Goal: Contribute content

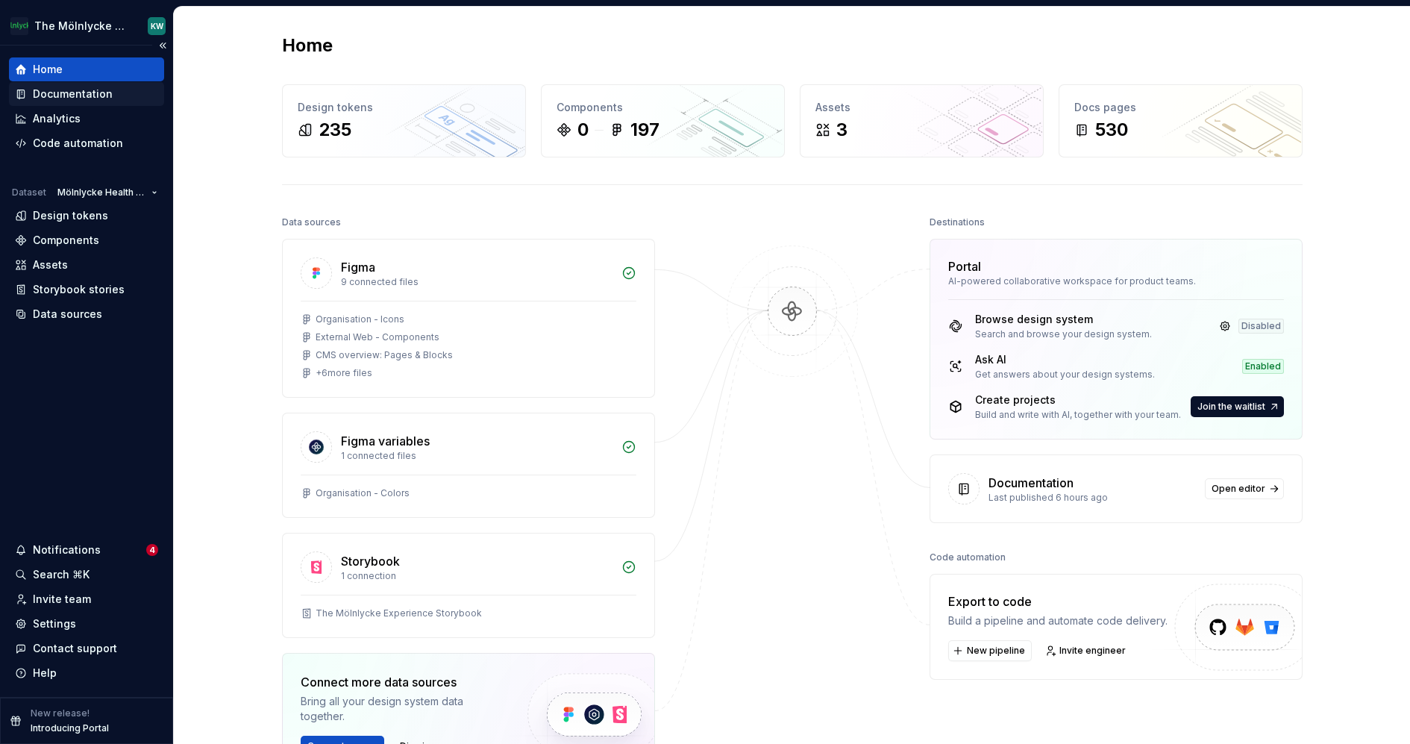
click at [106, 87] on div "Documentation" at bounding box center [73, 94] width 80 height 15
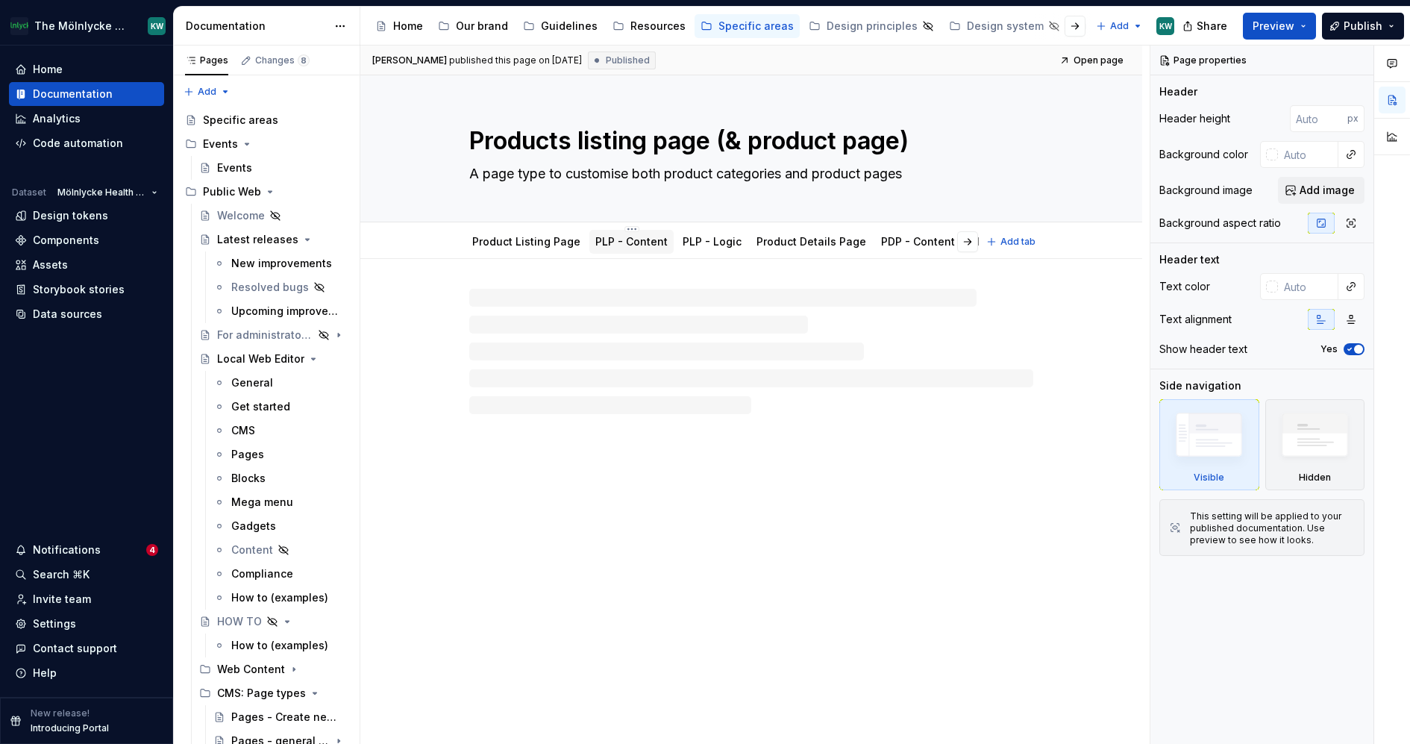
type textarea "*"
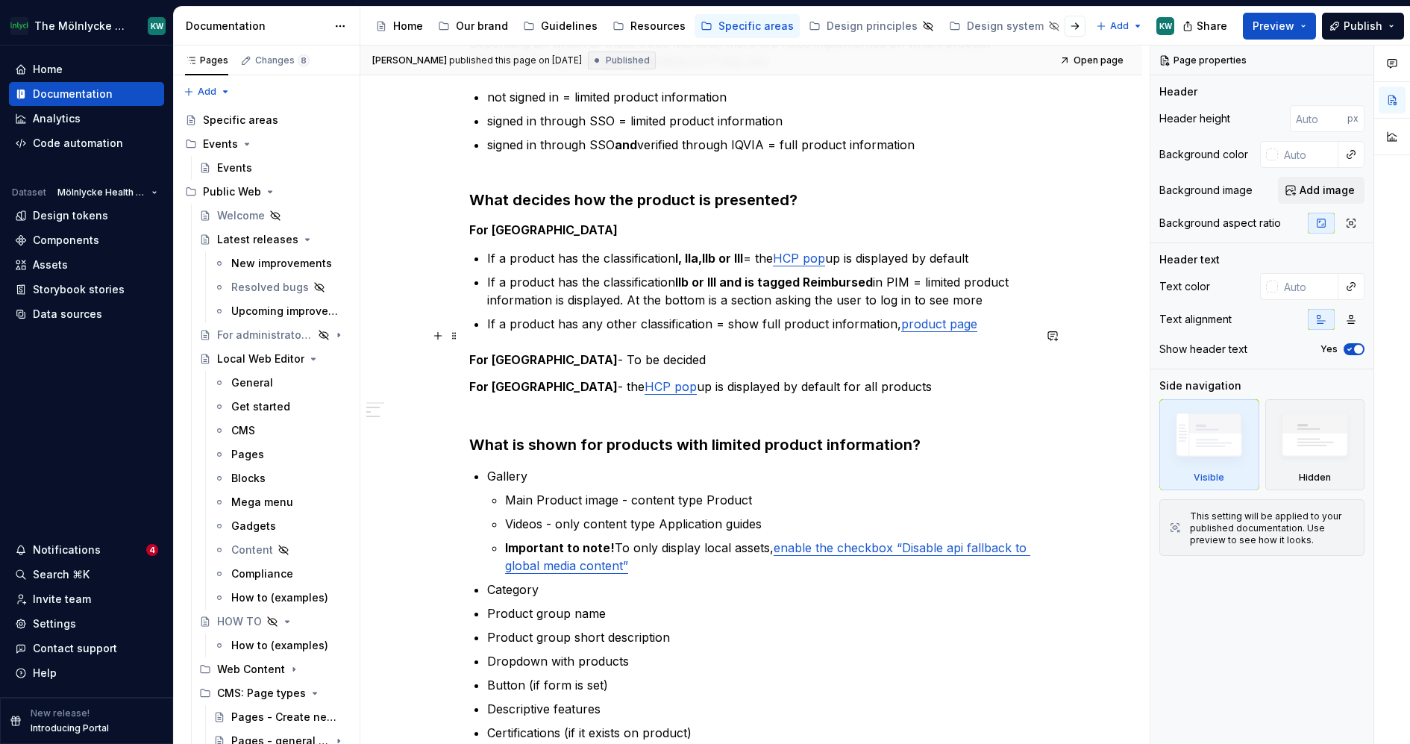
scroll to position [333, 0]
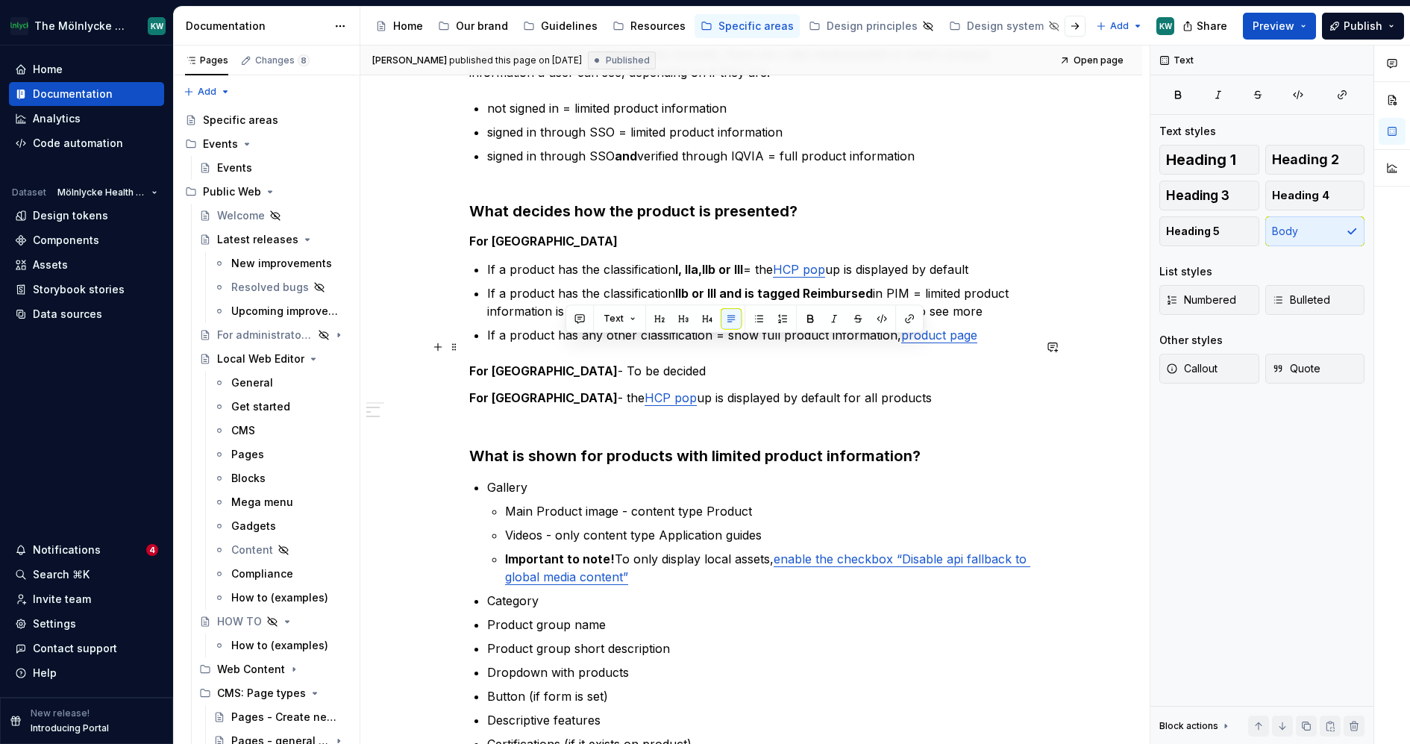
drag, startPoint x: 651, startPoint y: 346, endPoint x: 567, endPoint y: 345, distance: 83.6
click at [567, 362] on p "For Australia - To be decided" at bounding box center [751, 371] width 564 height 18
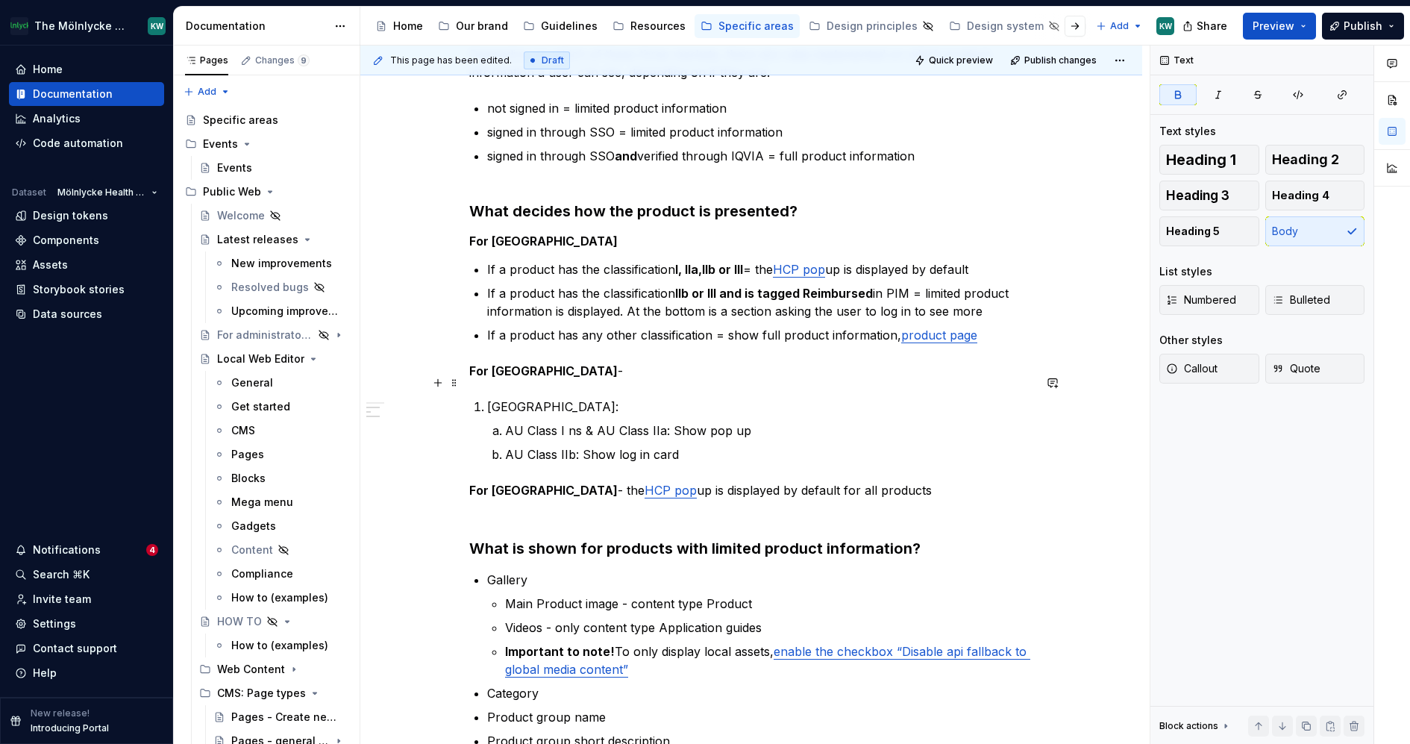
click at [490, 398] on li "Australia: AU Class I ns & AU Class IIa: Show pop up AU Class IIb: Show log in …" at bounding box center [760, 431] width 546 height 66
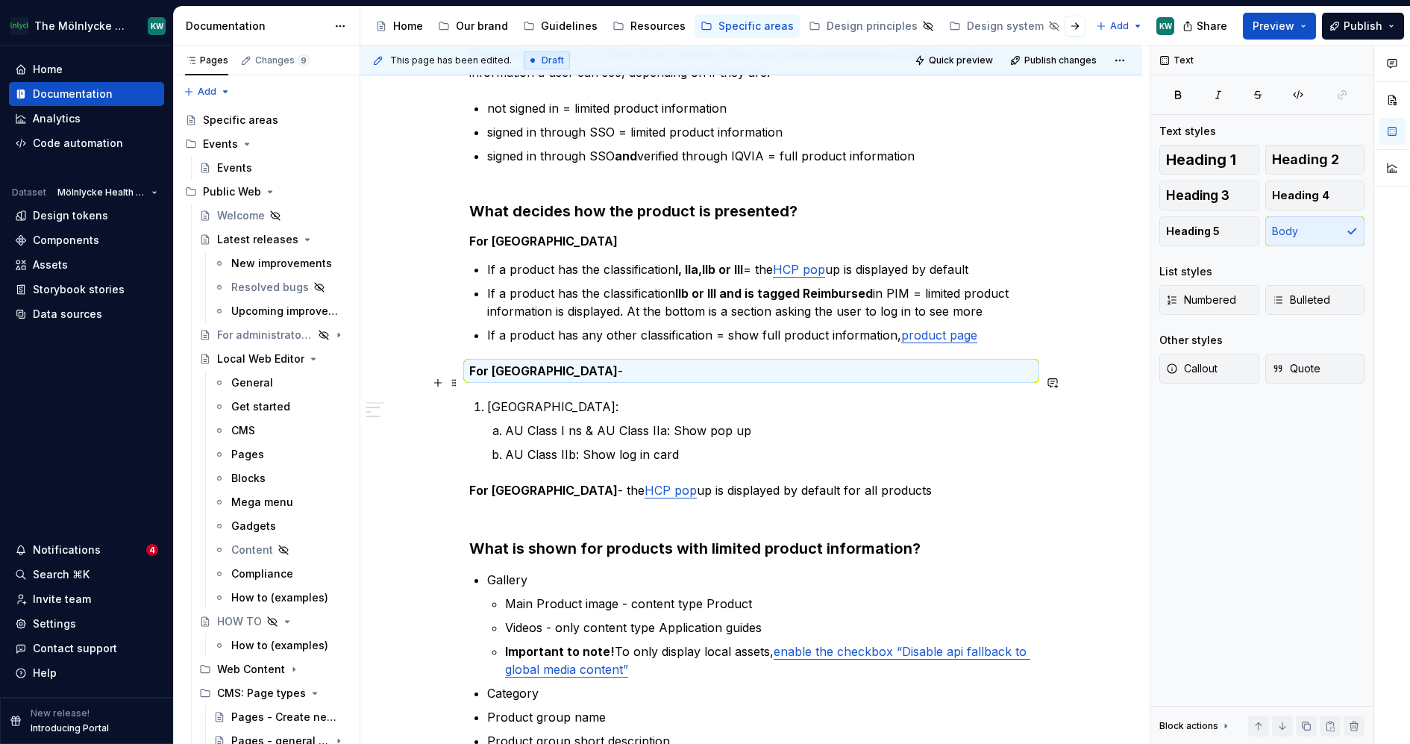
click at [498, 398] on p "Australia:" at bounding box center [760, 407] width 546 height 18
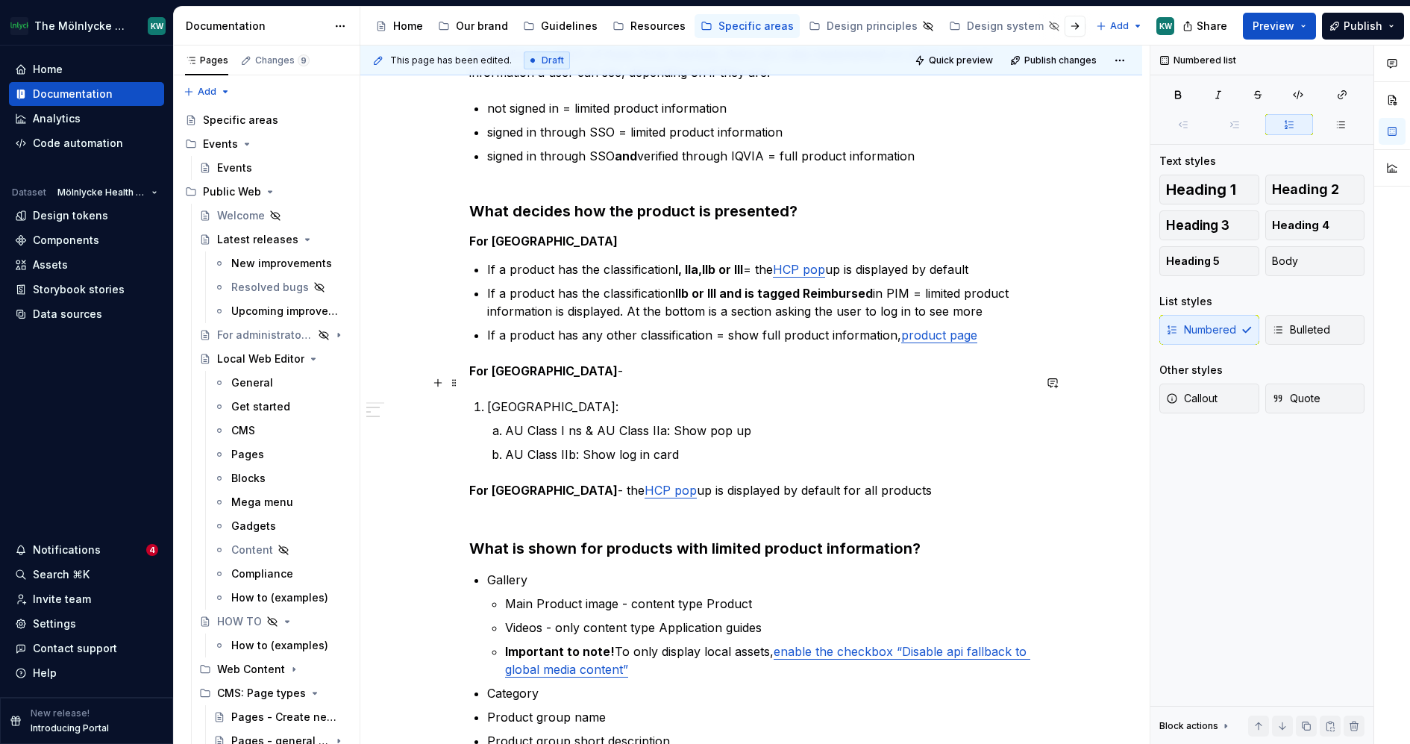
click at [492, 398] on p "Australia:" at bounding box center [760, 407] width 546 height 18
drag, startPoint x: 565, startPoint y: 386, endPoint x: 477, endPoint y: 380, distance: 88.2
click at [487, 398] on li "Australia: AU Class I ns & AU Class IIa: Show pop up AU Class IIb: Show log in …" at bounding box center [760, 431] width 546 height 66
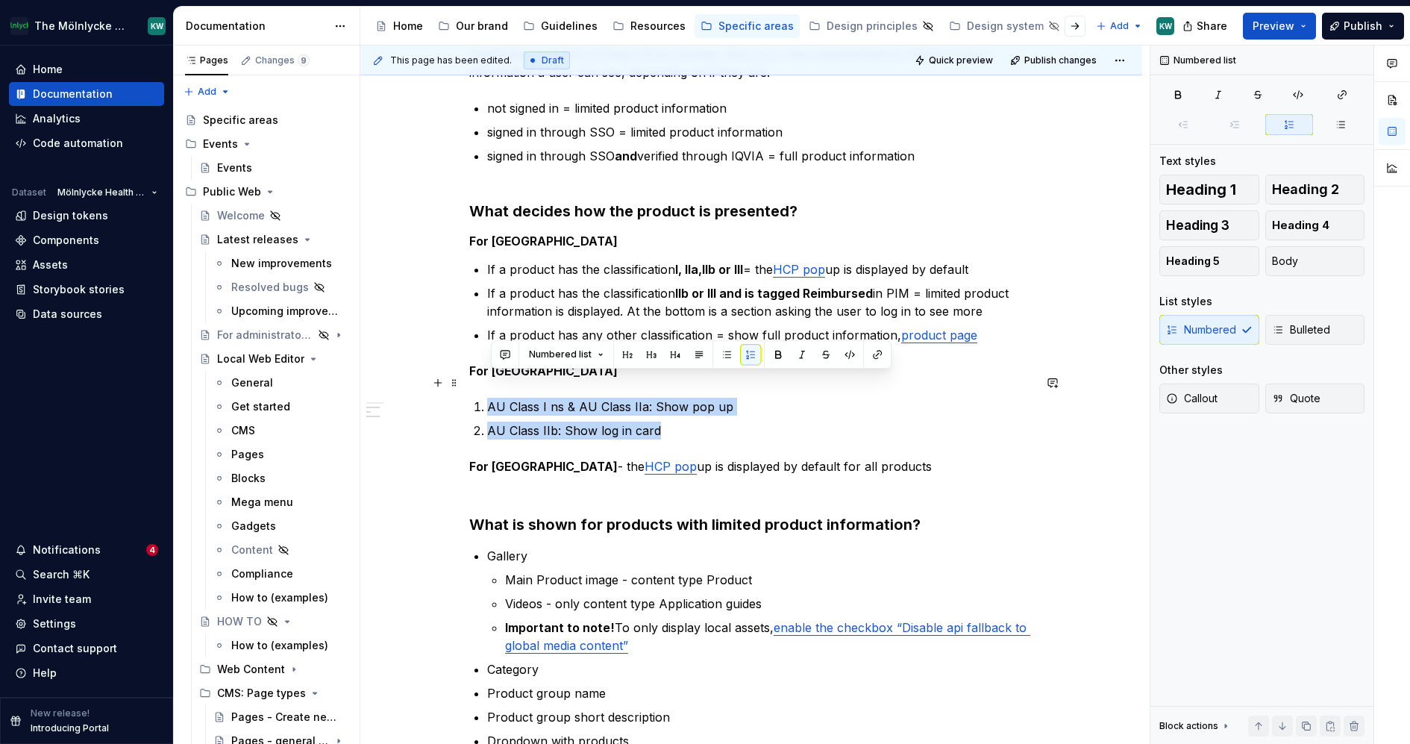
drag, startPoint x: 689, startPoint y: 410, endPoint x: 485, endPoint y: 378, distance: 206.8
click at [487, 398] on ol "AU Class I ns & AU Class IIa: Show pop up AU Class IIb: Show log in card" at bounding box center [760, 419] width 546 height 42
click at [724, 357] on button "button" at bounding box center [726, 354] width 21 height 21
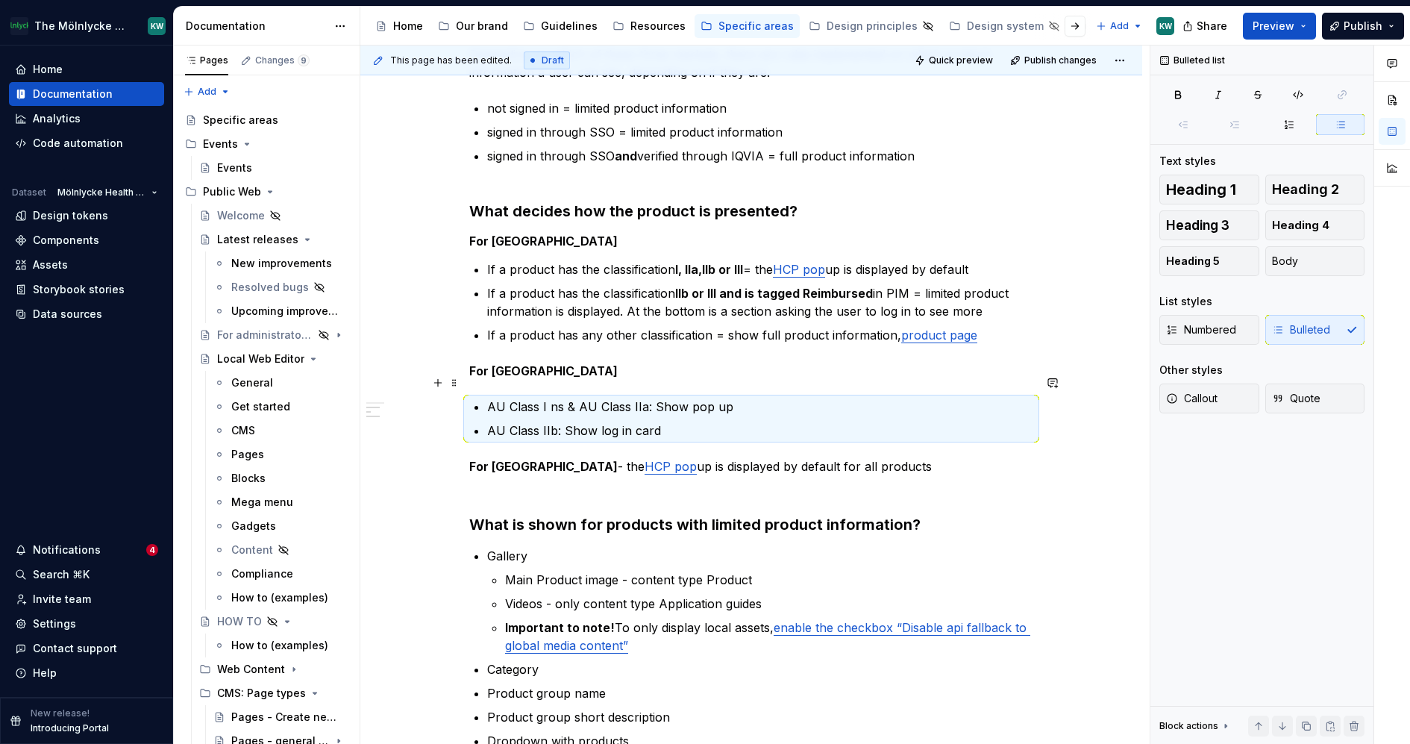
click at [532, 398] on p "AU Class I ns & AU Class IIa: Show pop up" at bounding box center [760, 407] width 546 height 18
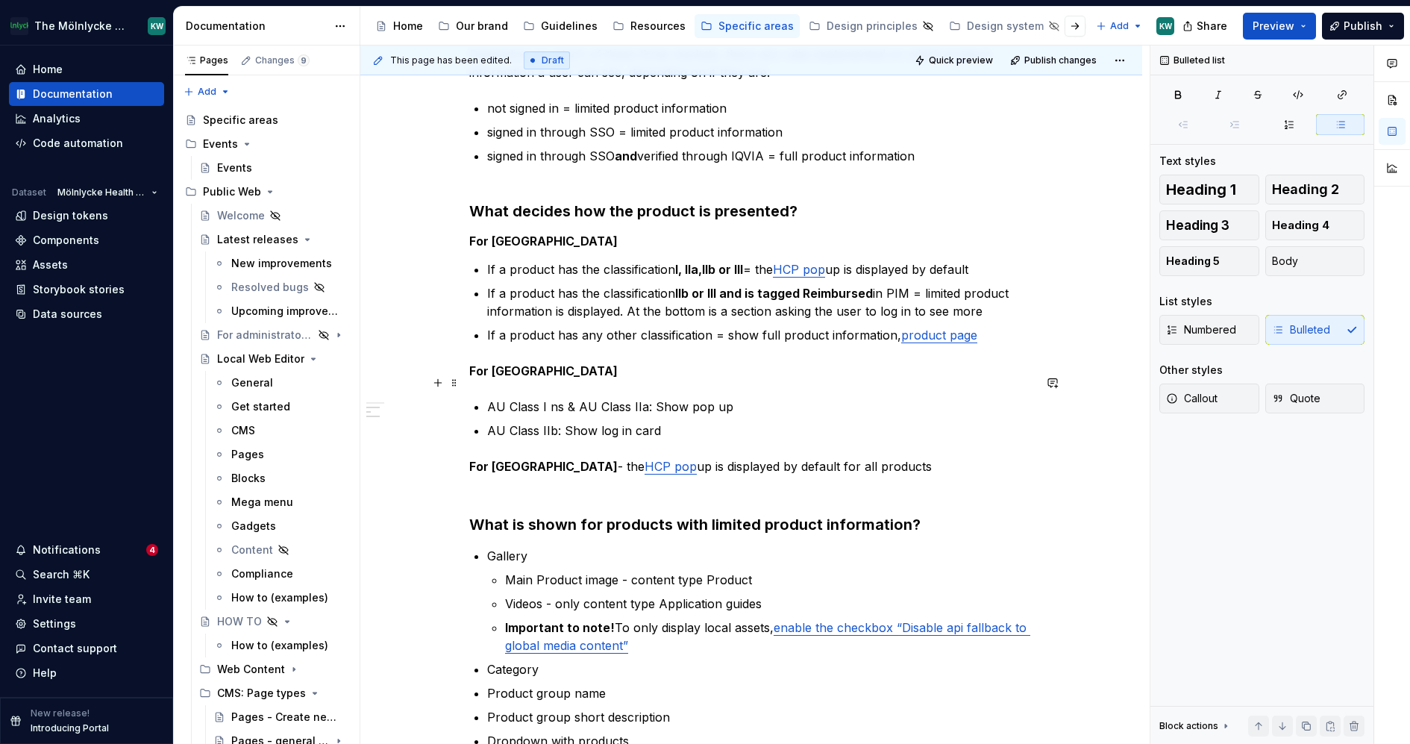
click at [765, 398] on p "AU Class I ns & AU Class IIa: Show pop up" at bounding box center [760, 407] width 546 height 18
click at [685, 422] on p "AU Class IIb: Show log in card" at bounding box center [760, 431] width 546 height 18
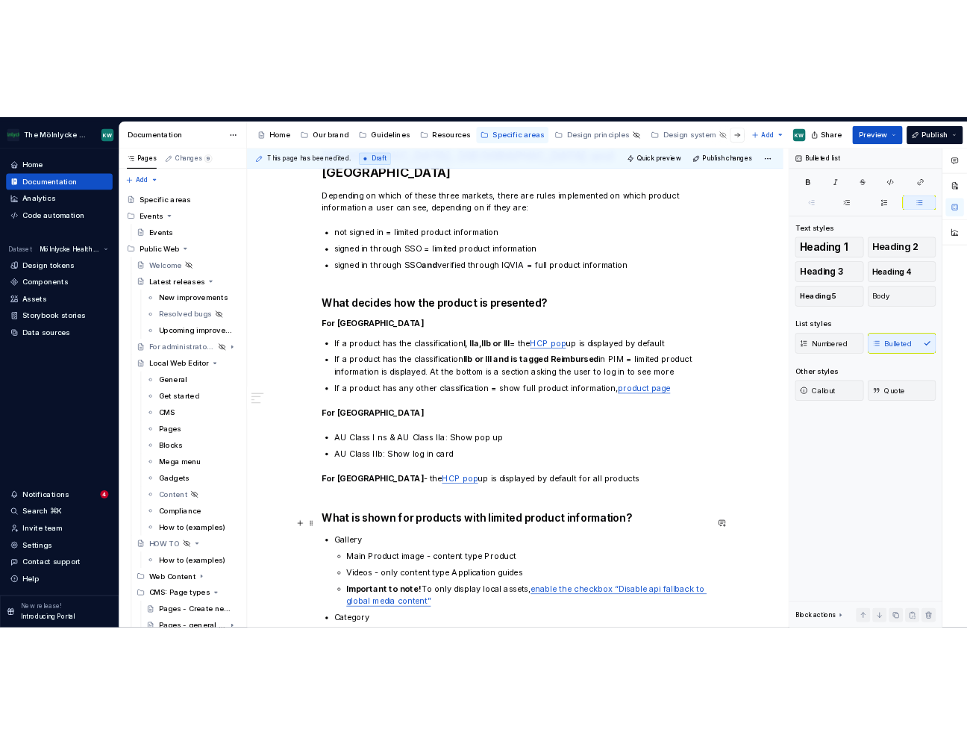
scroll to position [306, 0]
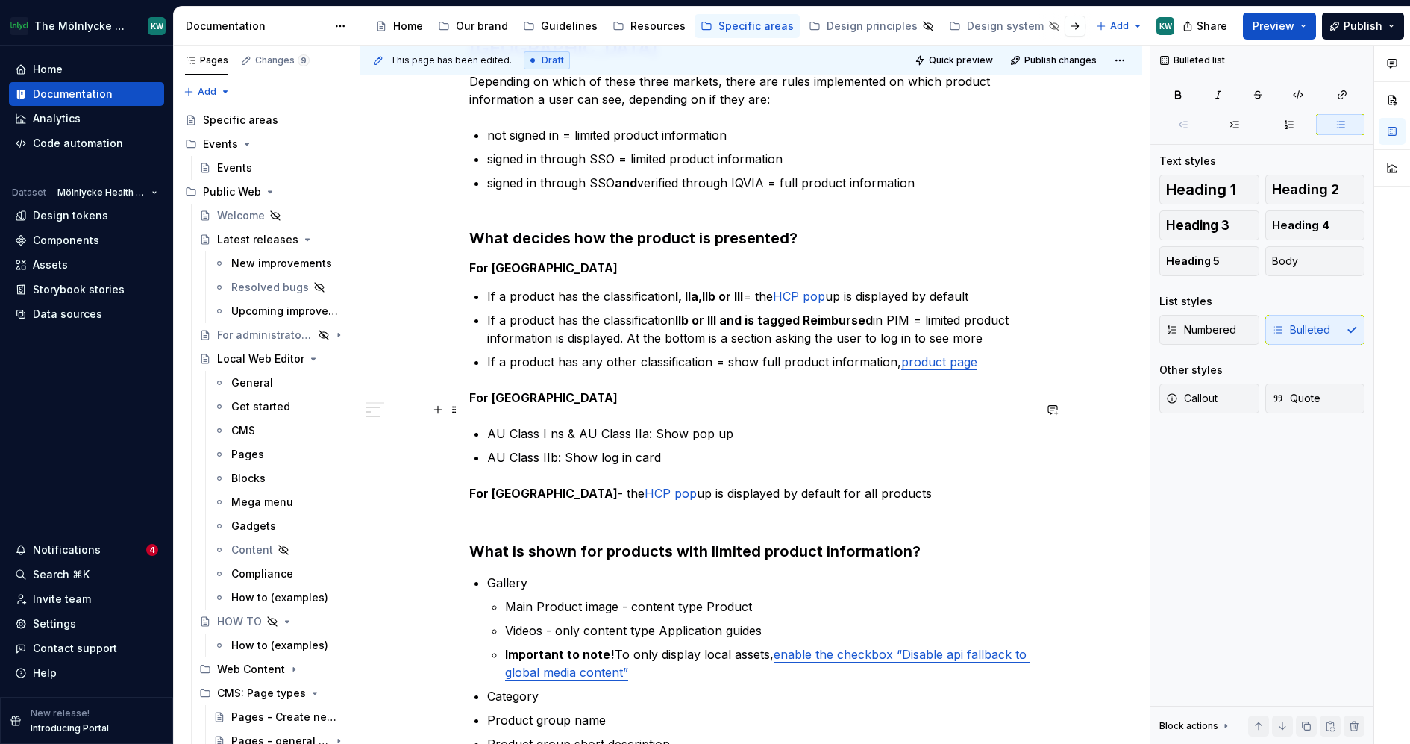
click at [757, 424] on p "AU Class I ns & AU Class IIa: Show pop up" at bounding box center [760, 433] width 546 height 18
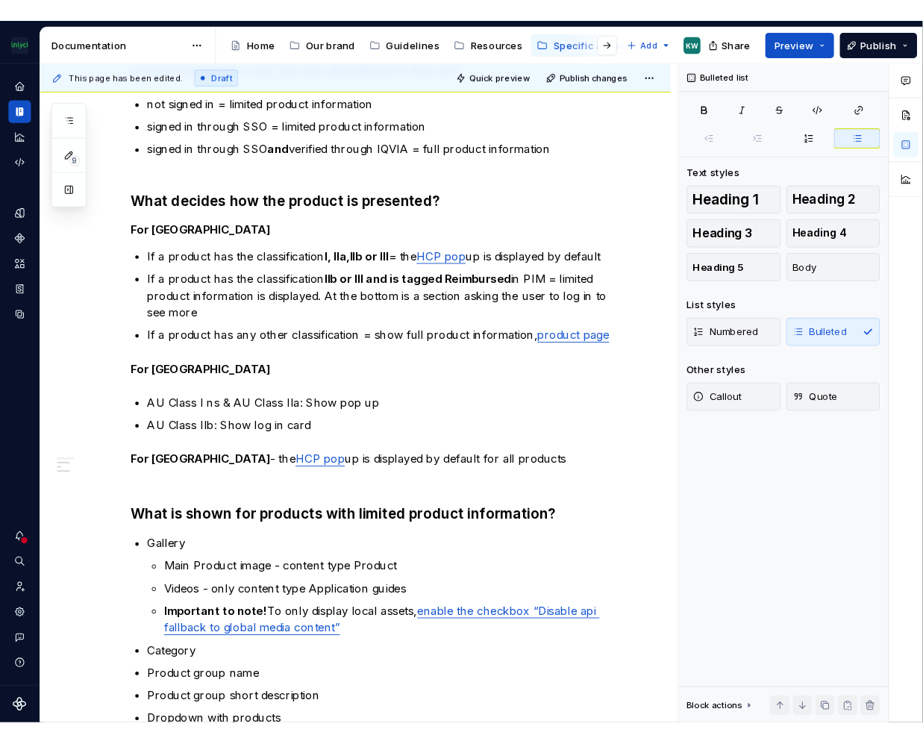
scroll to position [353, 0]
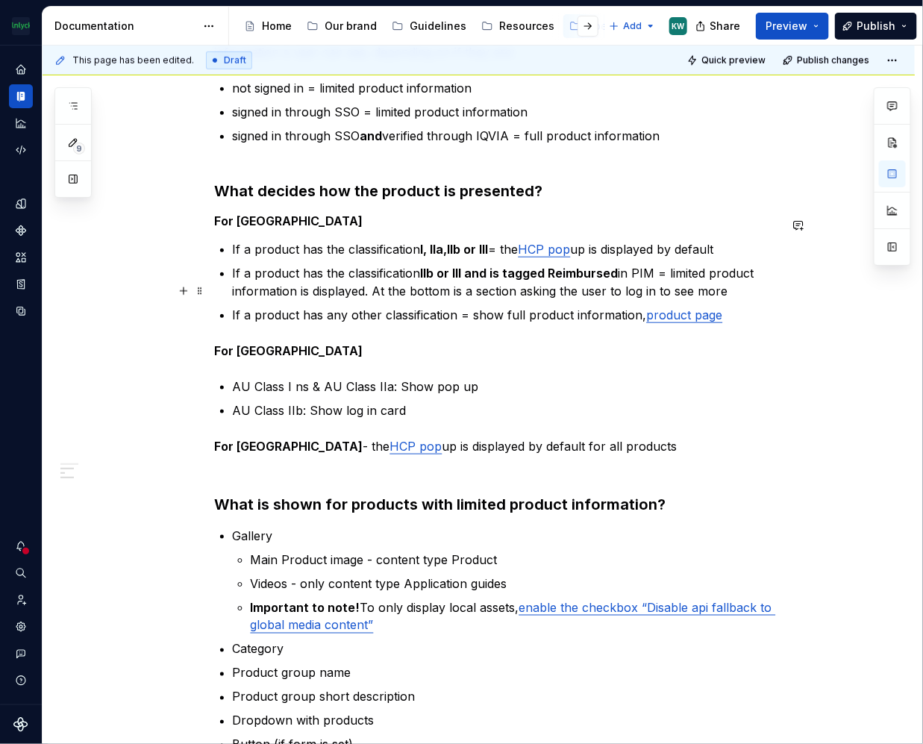
click at [538, 306] on p "If a product has any other classification = show full product information, prod…" at bounding box center [506, 315] width 546 height 18
click at [508, 377] on p "AU Class I ns & AU Class IIa: Show pop up" at bounding box center [506, 386] width 546 height 18
click at [410, 401] on p "AU Class IIb: Show log in card" at bounding box center [506, 410] width 546 height 18
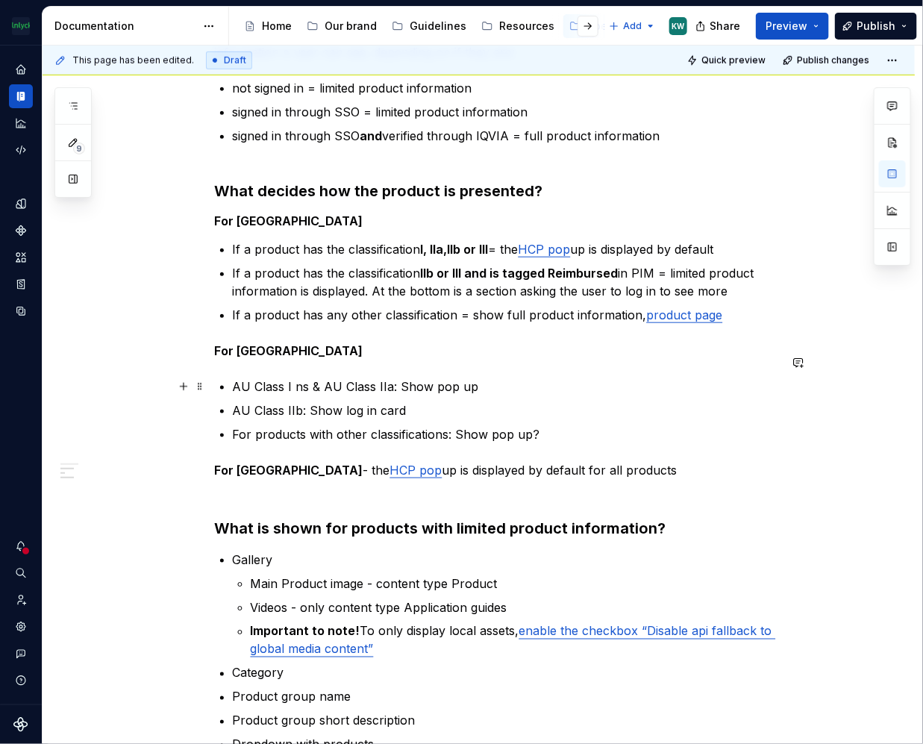
click at [499, 377] on p "AU Class I ns & AU Class IIa: Show pop up" at bounding box center [506, 386] width 546 height 18
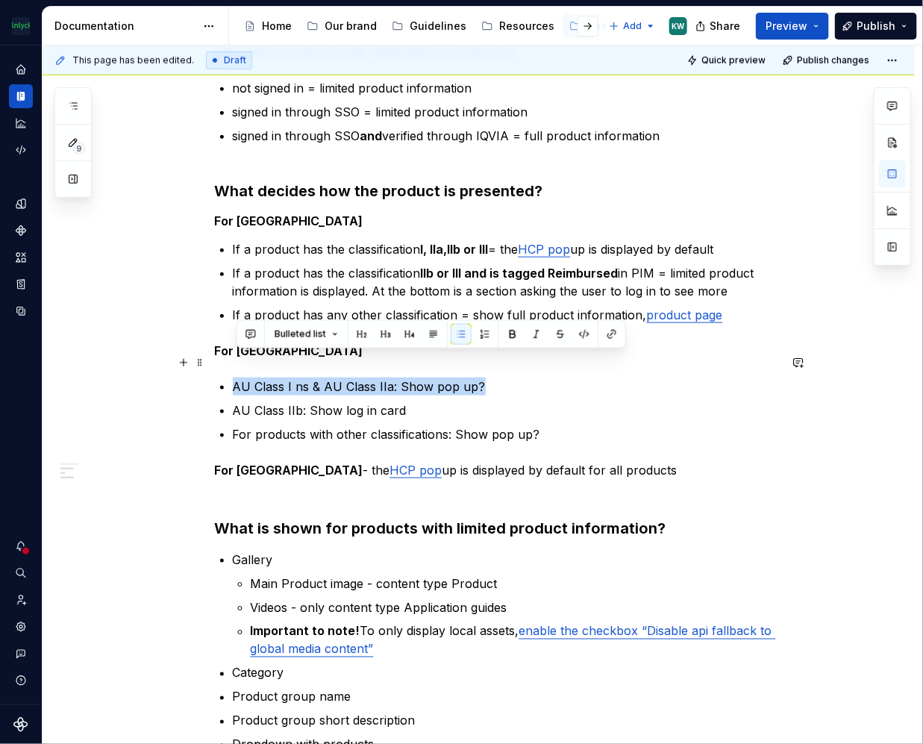
drag, startPoint x: 491, startPoint y: 363, endPoint x: 235, endPoint y: 360, distance: 255.9
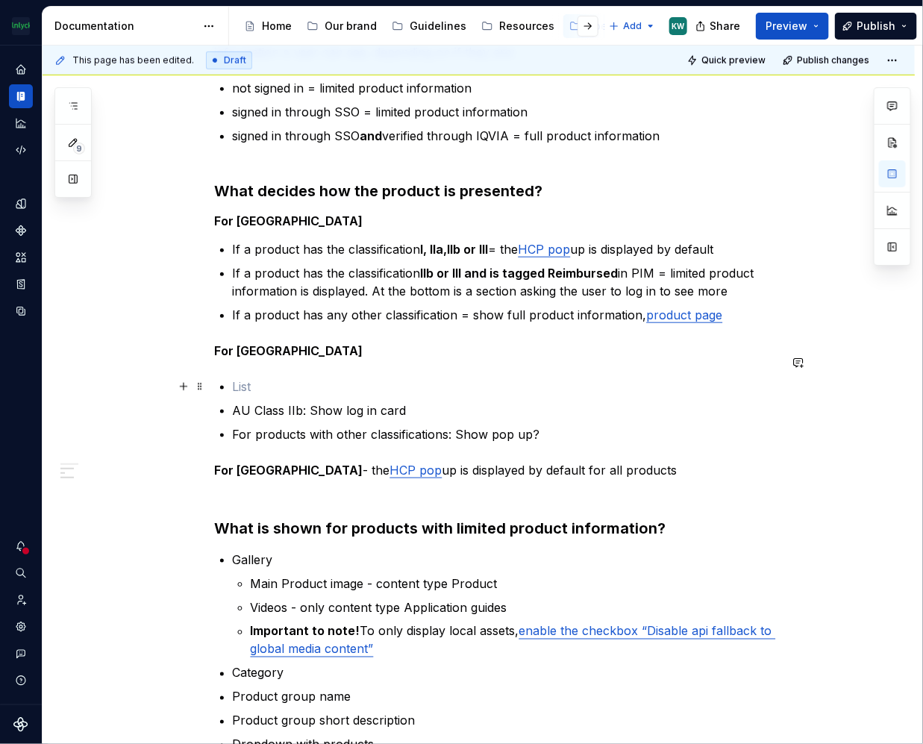
click at [430, 401] on p "AU Class IIb: Show log in card" at bounding box center [506, 410] width 546 height 18
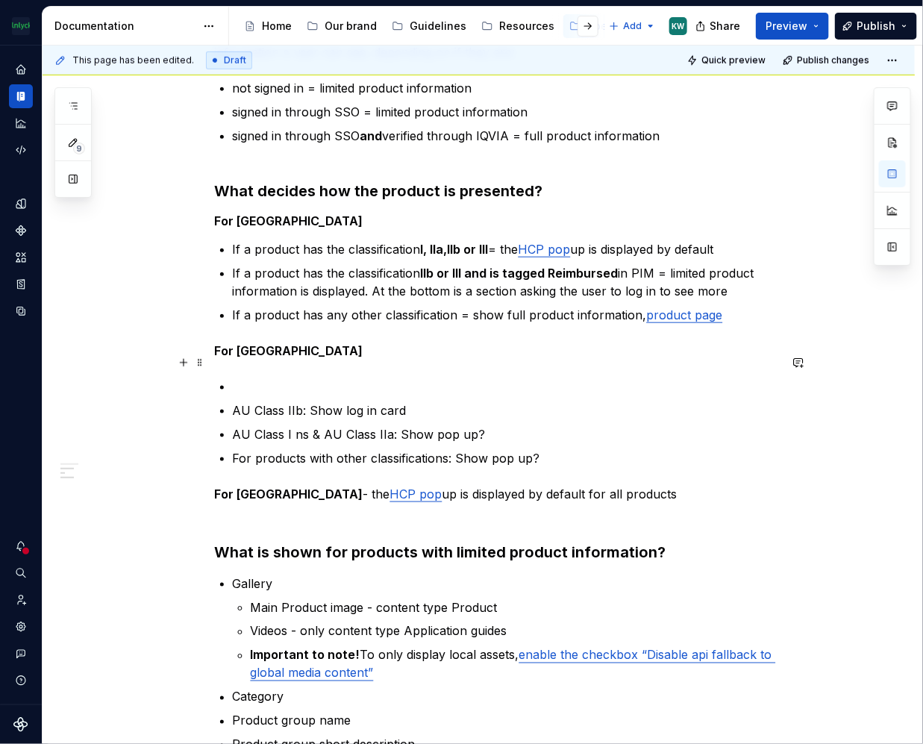
click at [304, 377] on p at bounding box center [506, 386] width 546 height 18
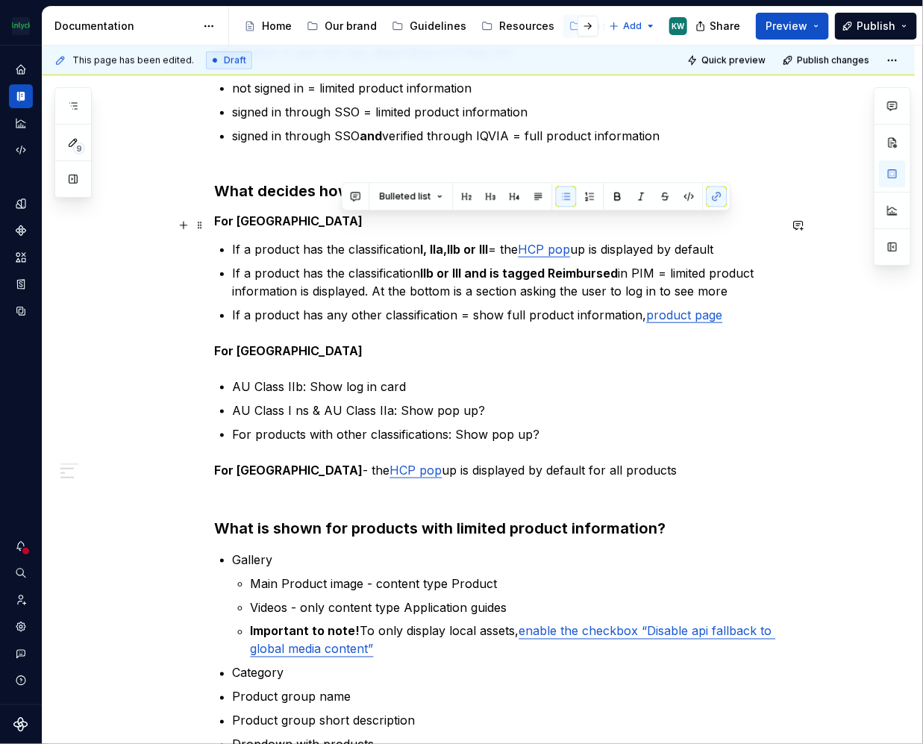
drag, startPoint x: 731, startPoint y: 222, endPoint x: 508, endPoint y: 221, distance: 223.1
click at [508, 240] on p "If a product has the classification l, lla,llb or lll = the HCP pop up is displ…" at bounding box center [506, 249] width 546 height 18
copy p "the HCP pop up is displayed by default"
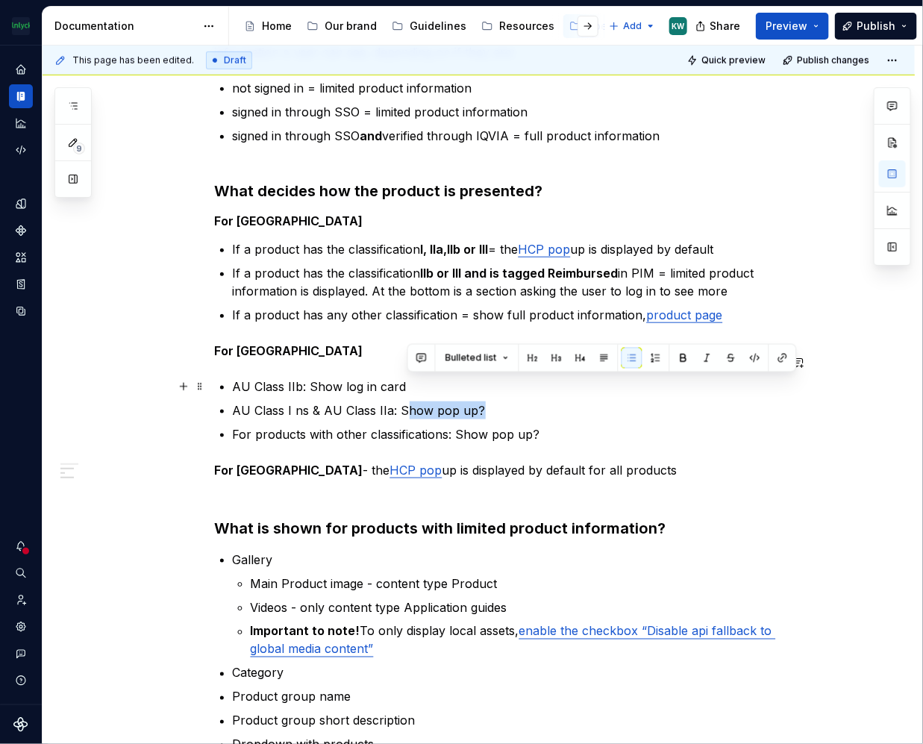
drag, startPoint x: 503, startPoint y: 391, endPoint x: 404, endPoint y: 383, distance: 98.8
click at [404, 401] on p "AU Class I ns & AU Class IIa: Show pop up?" at bounding box center [506, 410] width 546 height 18
drag, startPoint x: 636, startPoint y: 385, endPoint x: 400, endPoint y: 381, distance: 235.8
click at [400, 401] on p "AU Class I ns & AU Class IIa: the HCP pop up is displayed by default" at bounding box center [506, 410] width 546 height 18
click at [665, 401] on p "AU Class I ns & AU Class IIa: the HCP pop up is displayed by default" at bounding box center [506, 410] width 546 height 18
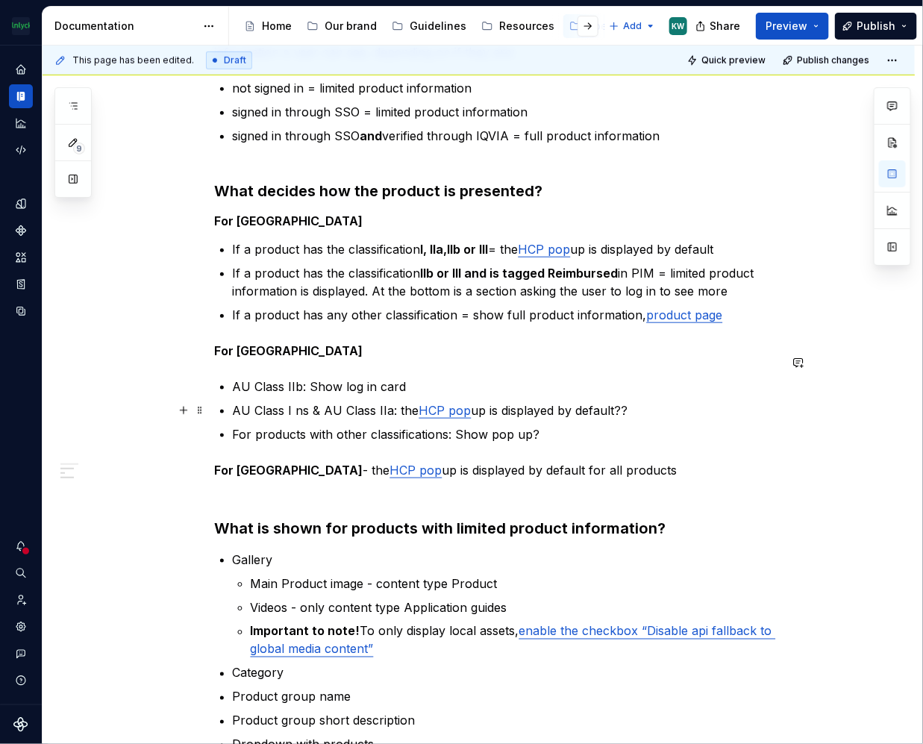
click at [568, 425] on p "For products with other classifications: Show pop up?" at bounding box center [506, 434] width 546 height 18
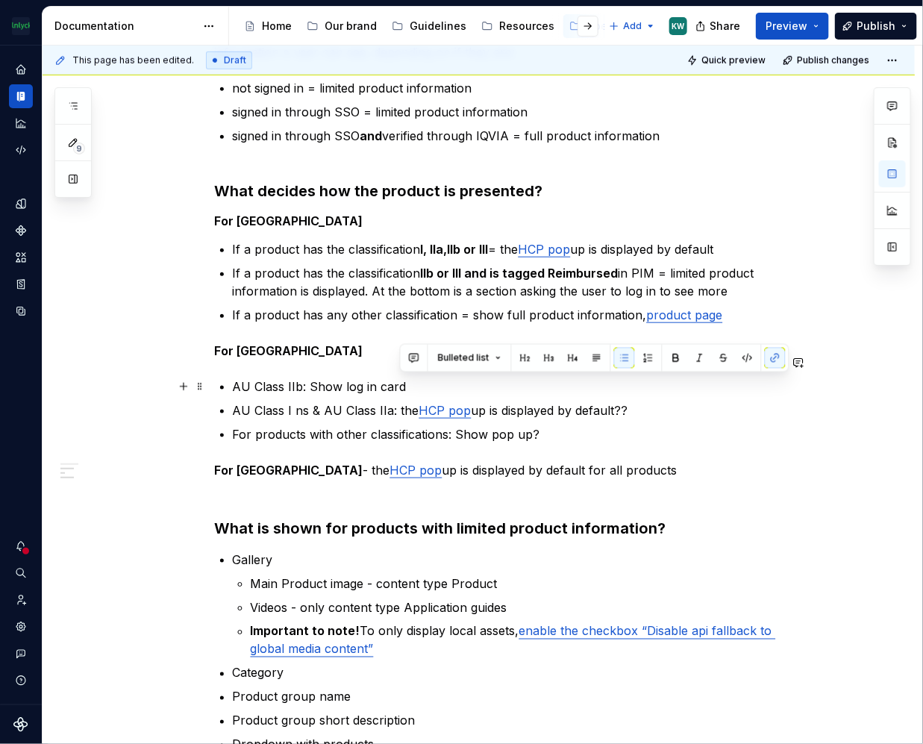
drag, startPoint x: 645, startPoint y: 385, endPoint x: 400, endPoint y: 380, distance: 244.8
click at [400, 401] on p "AU Class I ns & AU Class IIa: the HCP pop up is displayed by default??" at bounding box center [506, 410] width 546 height 18
copy p "the HCP pop up is displayed by default??"
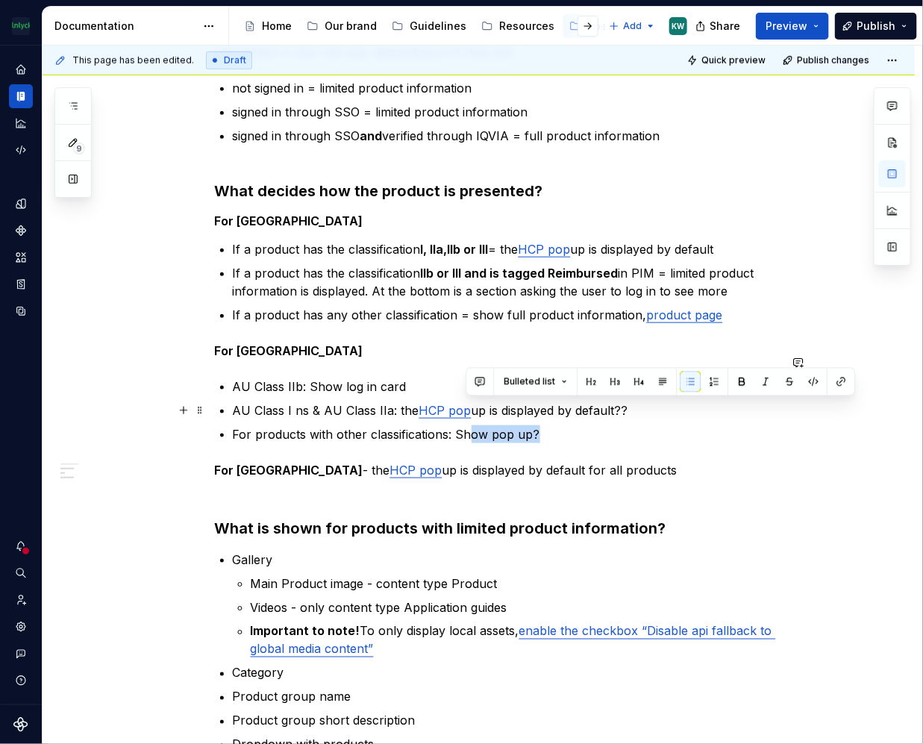
drag, startPoint x: 542, startPoint y: 408, endPoint x: 469, endPoint y: 407, distance: 73.1
click at [469, 425] on p "For products with other classifications: Show pop up?" at bounding box center [506, 434] width 546 height 18
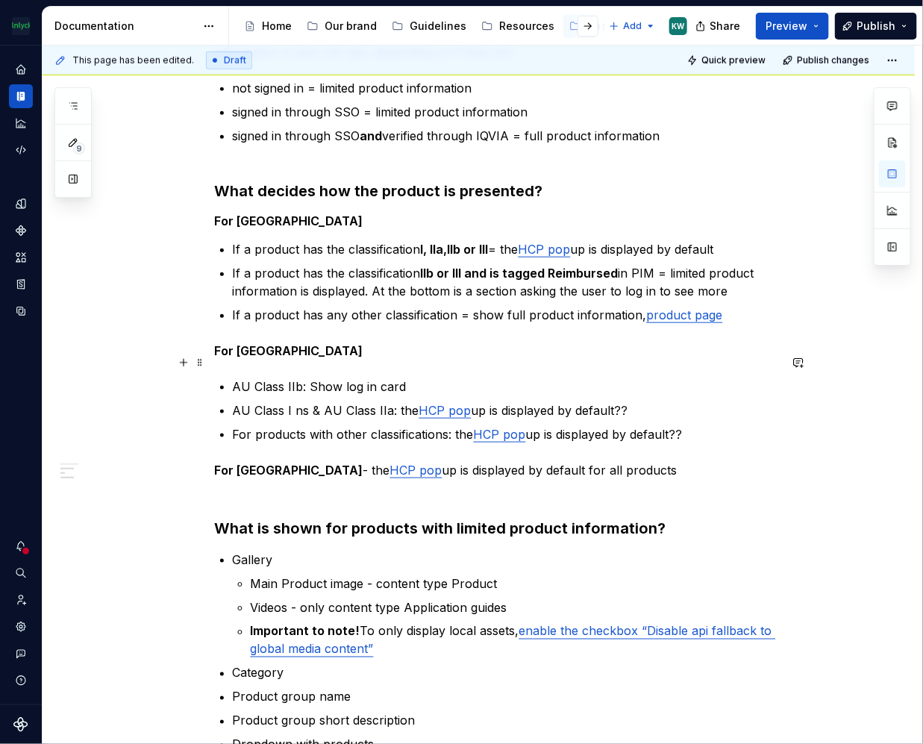
click at [460, 377] on p "AU Class IIb: Show log in card" at bounding box center [506, 386] width 546 height 18
drag, startPoint x: 739, startPoint y: 266, endPoint x: 664, endPoint y: 248, distance: 77.4
click at [663, 264] on p "If a product has the classification llb or lll and is tagged Reimbursed in PIM …" at bounding box center [506, 282] width 546 height 36
copy p "= limited product information is displayed. At the bottom is a section asking t…"
click at [493, 377] on p "AU Class IIb: Show log in card" at bounding box center [506, 386] width 546 height 18
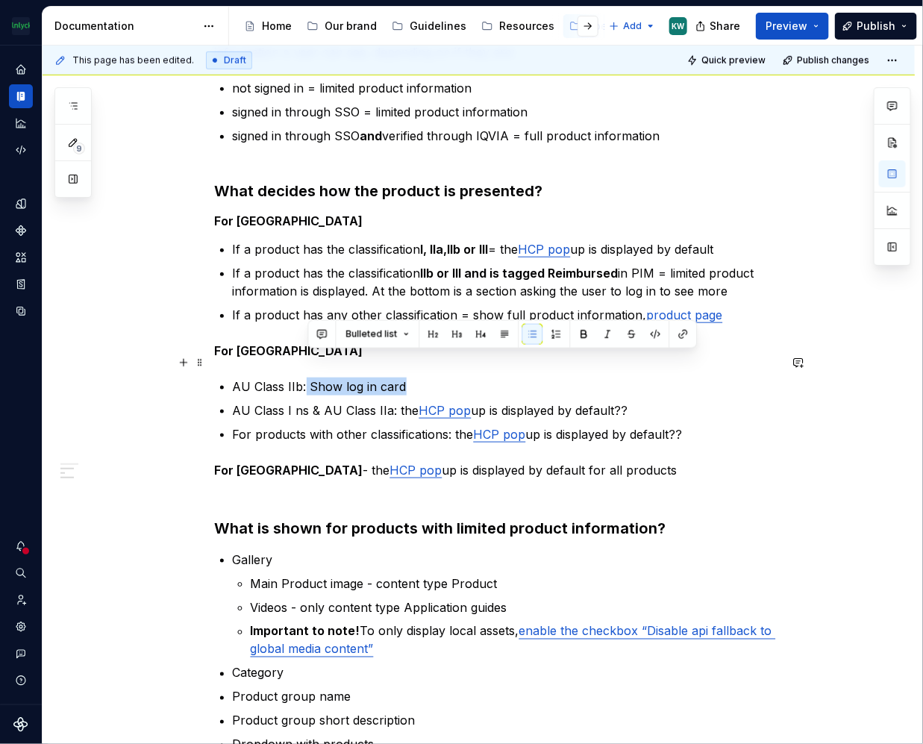
drag, startPoint x: 435, startPoint y: 359, endPoint x: 306, endPoint y: 355, distance: 129.1
click at [306, 377] on p "AU Class IIb: Show log in card" at bounding box center [506, 386] width 546 height 18
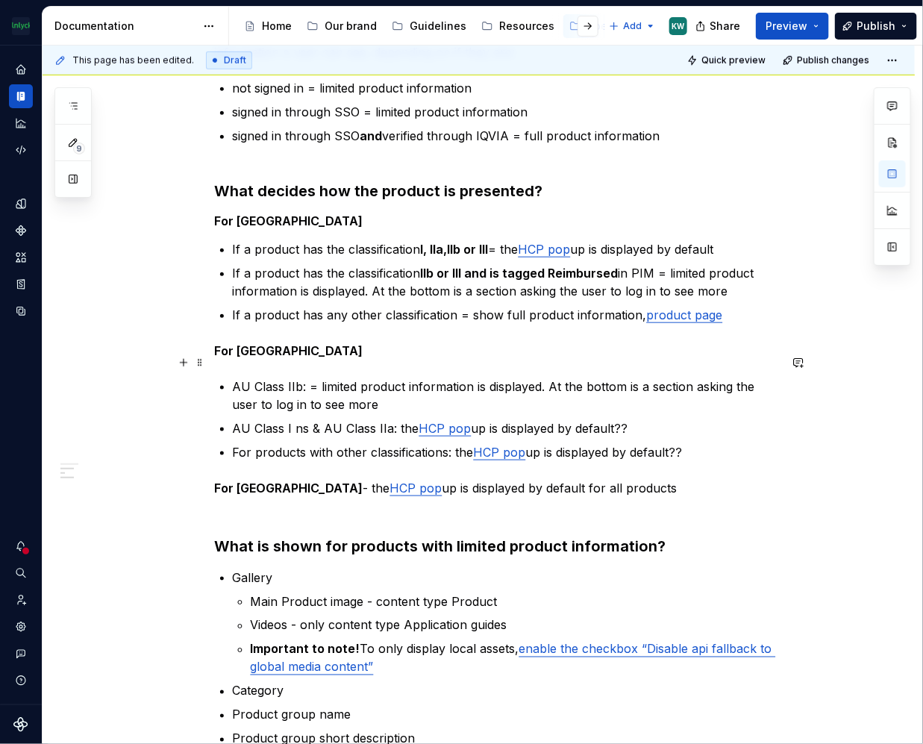
click at [305, 377] on p "AU Class IIb: = limited product information is displayed. At the bottom is a se…" at bounding box center [506, 395] width 546 height 36
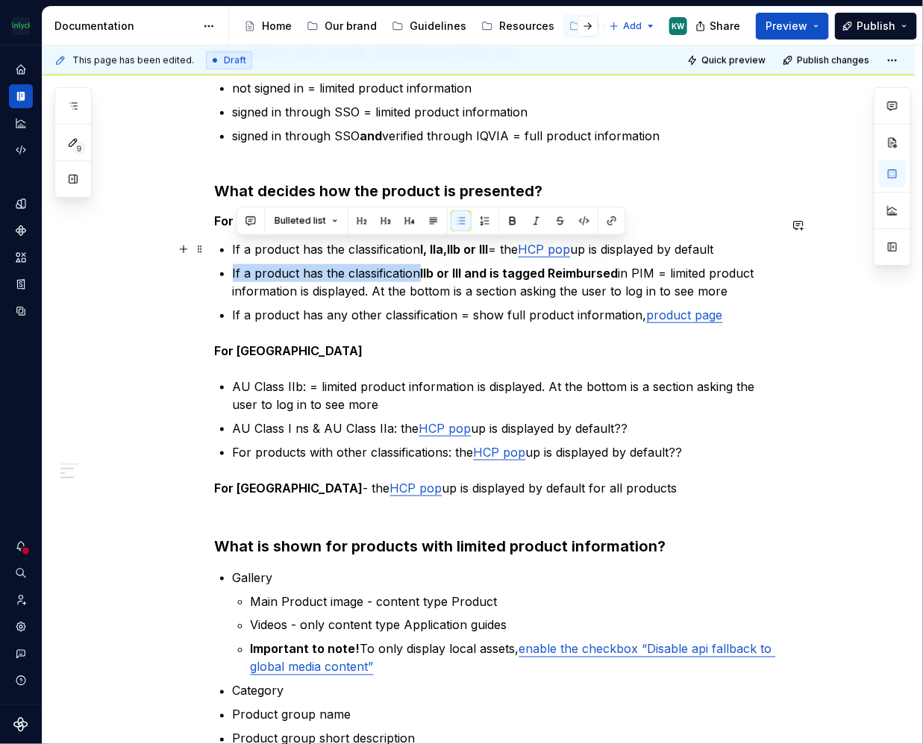
drag, startPoint x: 422, startPoint y: 248, endPoint x: 233, endPoint y: 248, distance: 188.7
copy p "If a product has the classification"
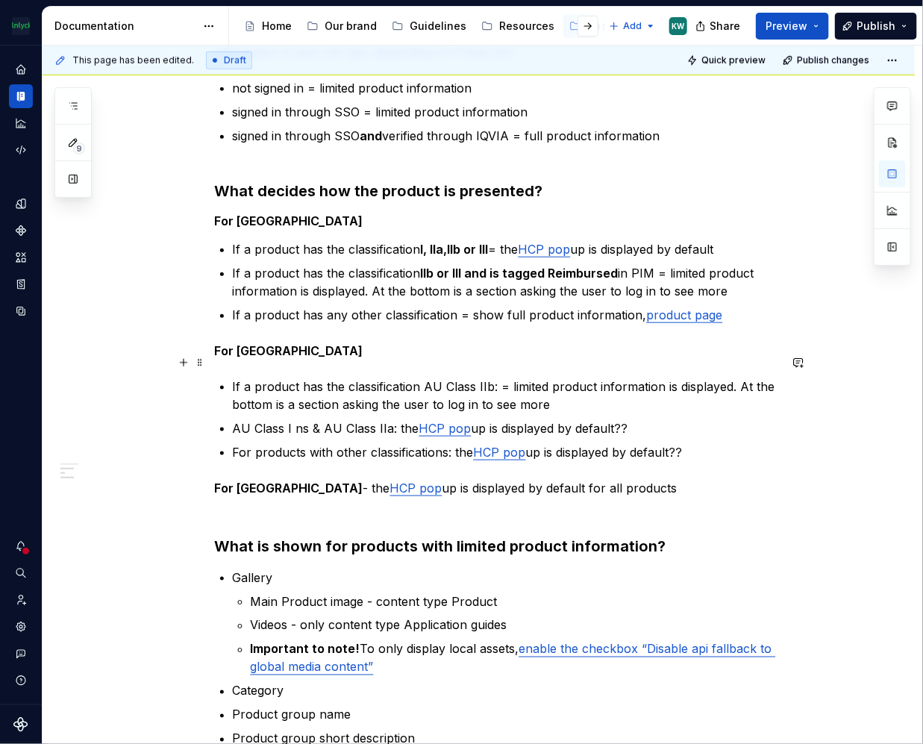
click at [496, 377] on p "If a product has the classification AU Class IIb: = limited product information…" at bounding box center [506, 395] width 546 height 36
click at [672, 377] on p "If a product has the classification AU Class IIb in PIM = limited product infor…" at bounding box center [506, 395] width 546 height 36
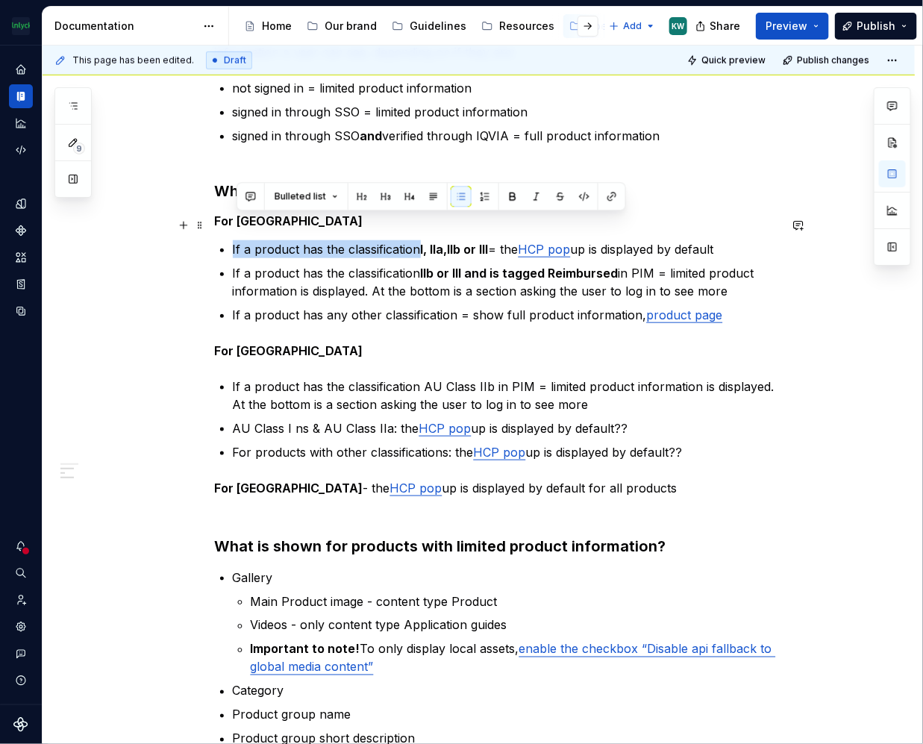
drag, startPoint x: 423, startPoint y: 221, endPoint x: 236, endPoint y: 224, distance: 187.3
click at [236, 240] on p "If a product has the classification l, lla,llb or lll = the HCP pop up is displ…" at bounding box center [506, 249] width 546 height 18
copy p "If a product has the classification"
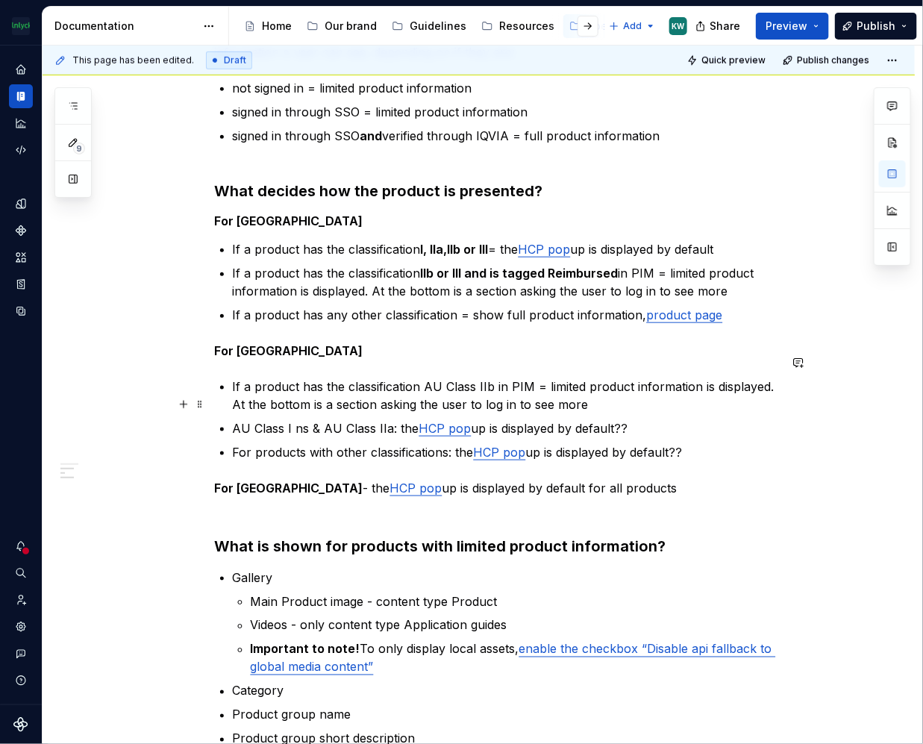
click at [237, 419] on p "AU Class I ns & AU Class IIa: the HCP pop up is displayed by default??" at bounding box center [506, 428] width 546 height 18
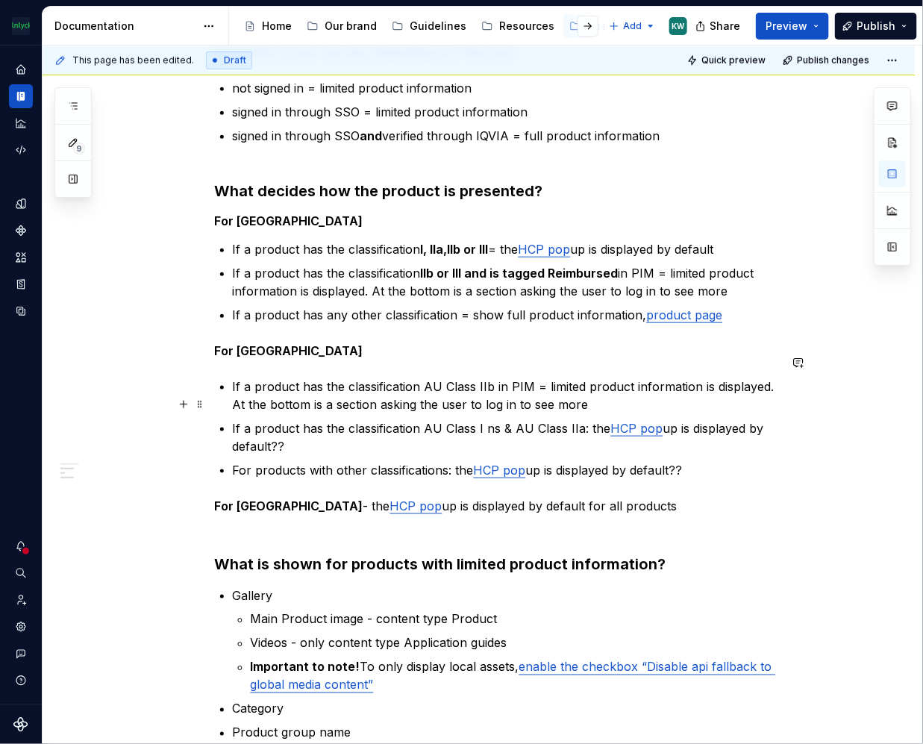
click at [583, 419] on p "If a product has the classification AU Class I ns & AU Class IIa: the HCP pop u…" at bounding box center [506, 437] width 546 height 36
click at [510, 419] on p "If a product has the classification AU Class I ns & AU Class IIa in : the HCP p…" at bounding box center [506, 437] width 546 height 36
click at [606, 419] on p "If a product has the classification AU Class I ns or AU Class IIa in : the HCP …" at bounding box center [506, 437] width 546 height 36
click at [617, 423] on p "If a product has the classification AU Class I ns or AU Class IIa in: the HCP p…" at bounding box center [506, 437] width 546 height 36
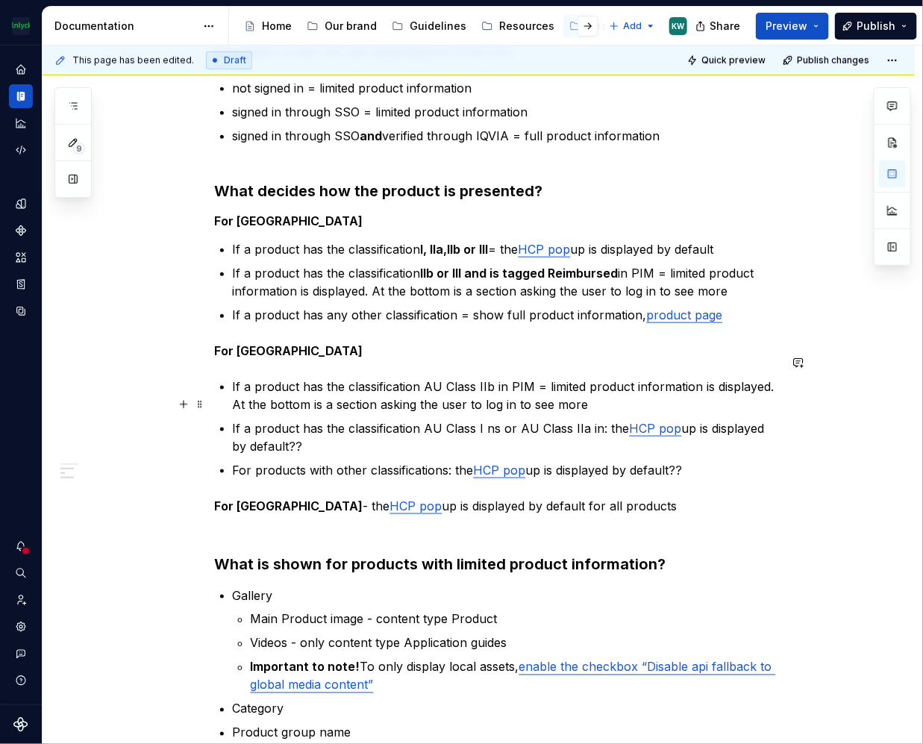
click at [590, 419] on p "If a product has the classification AU Class I ns or AU Class IIa in: the HCP p…" at bounding box center [506, 437] width 546 height 36
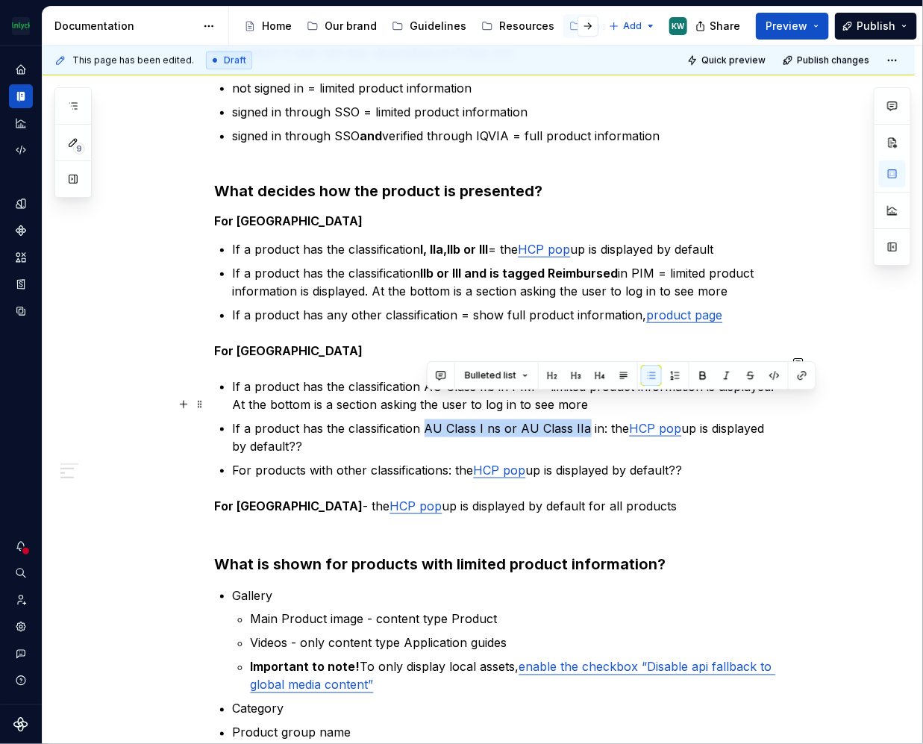
drag, startPoint x: 584, startPoint y: 404, endPoint x: 430, endPoint y: 402, distance: 153.7
click at [430, 419] on p "If a product has the classification AU Class I ns or AU Class IIa in: the HCP p…" at bounding box center [506, 437] width 546 height 36
click at [511, 463] on link "HCP pop" at bounding box center [500, 470] width 52 height 15
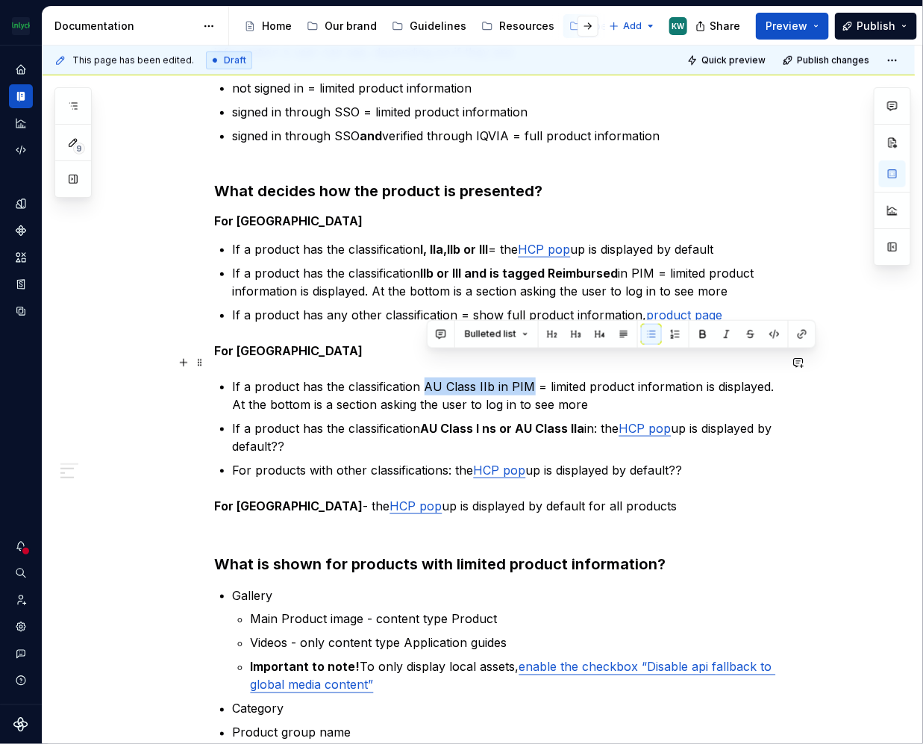
drag, startPoint x: 530, startPoint y: 363, endPoint x: 429, endPoint y: 360, distance: 101.5
click at [429, 377] on p "If a product has the classification AU Class IIb in PIM = limited product infor…" at bounding box center [506, 395] width 546 height 36
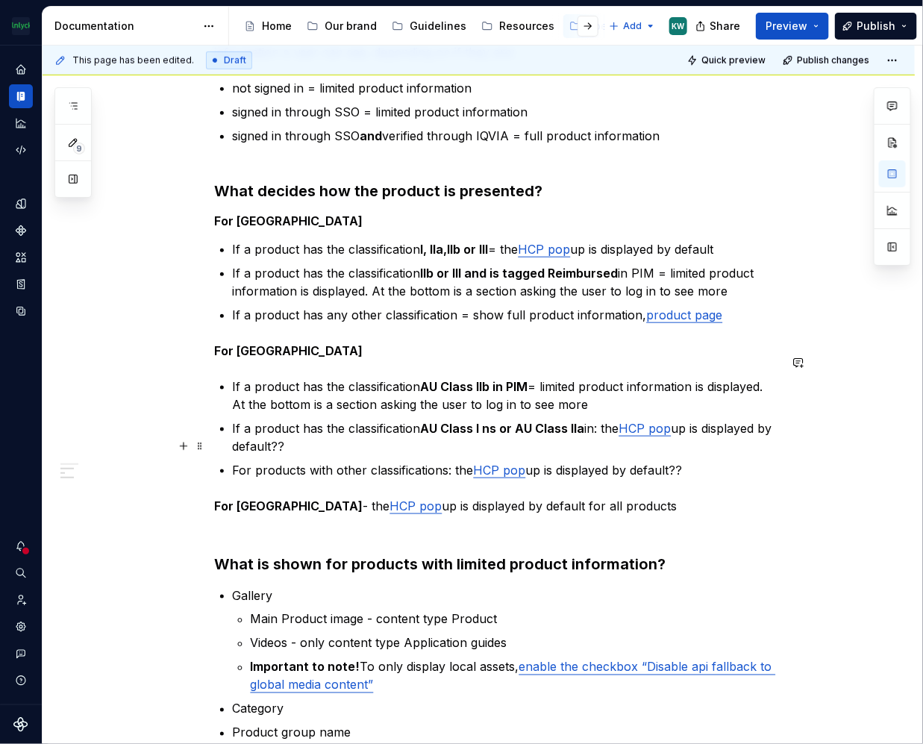
click at [714, 461] on p "For products with other classifications: the HCP pop up is displayed by default…" at bounding box center [506, 470] width 546 height 18
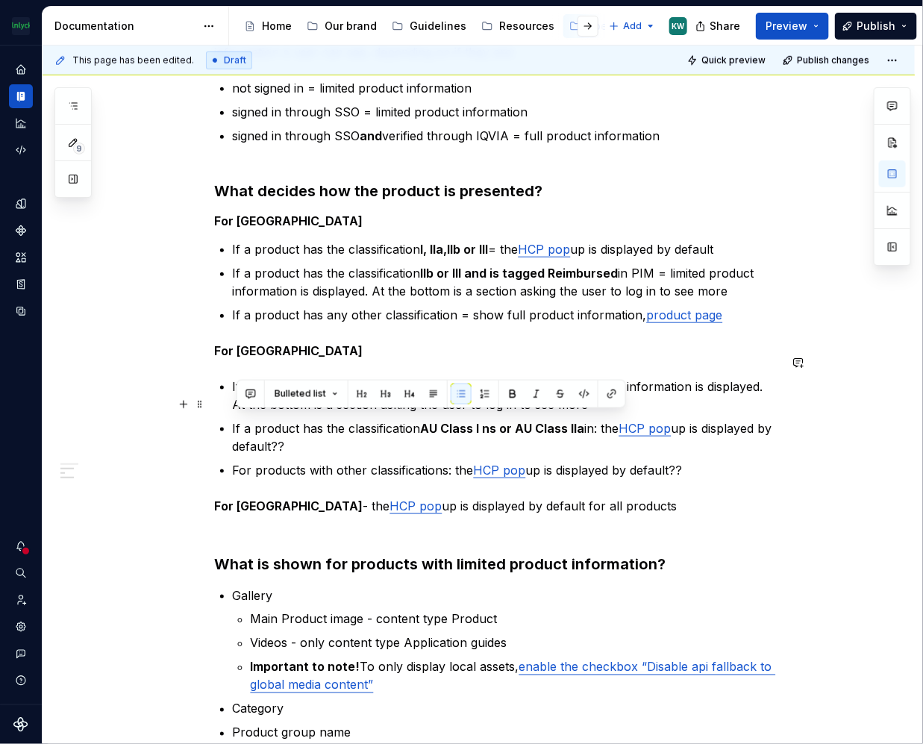
drag, startPoint x: 336, startPoint y: 422, endPoint x: 215, endPoint y: 420, distance: 120.9
click at [335, 422] on p "If a product has the classification AU Class I ns or AU Class IIa in: the HCP p…" at bounding box center [506, 437] width 546 height 36
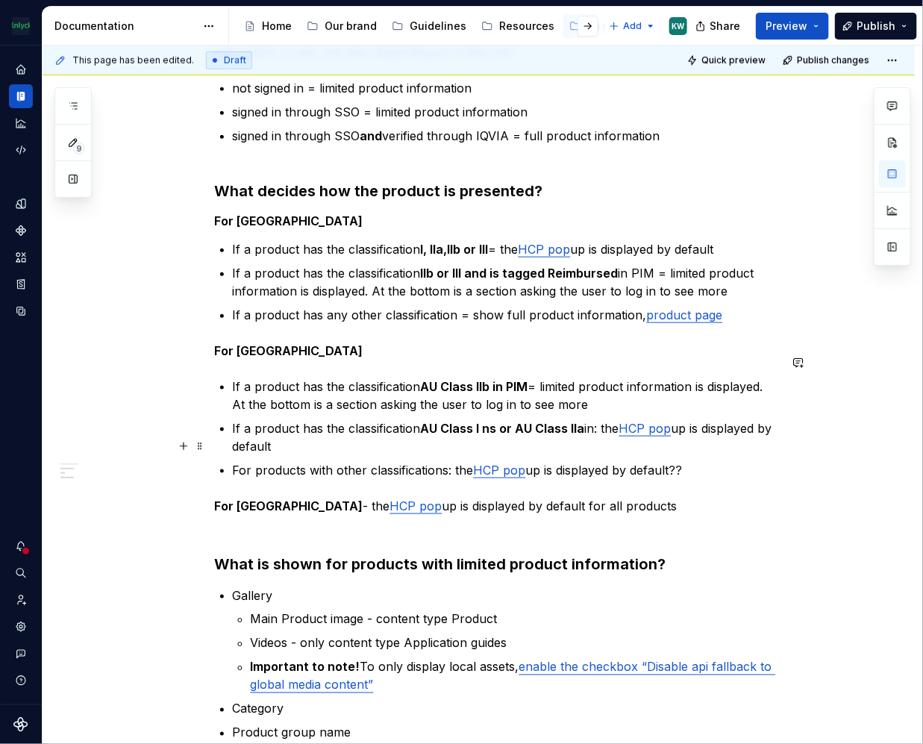
click at [695, 461] on p "For products with other classifications: the HCP pop up is displayed by default…" at bounding box center [506, 470] width 546 height 18
drag, startPoint x: 690, startPoint y: 443, endPoint x: 235, endPoint y: 394, distance: 457.7
click at [330, 377] on button "Bulleted list" at bounding box center [306, 375] width 77 height 21
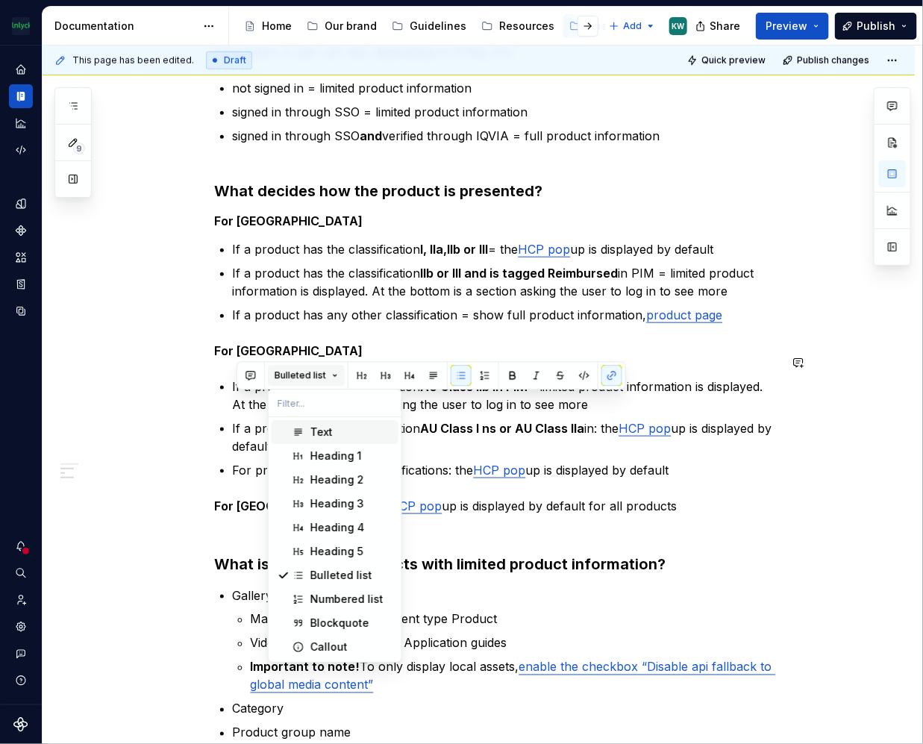
click at [330, 377] on button "Bulleted list" at bounding box center [306, 375] width 77 height 21
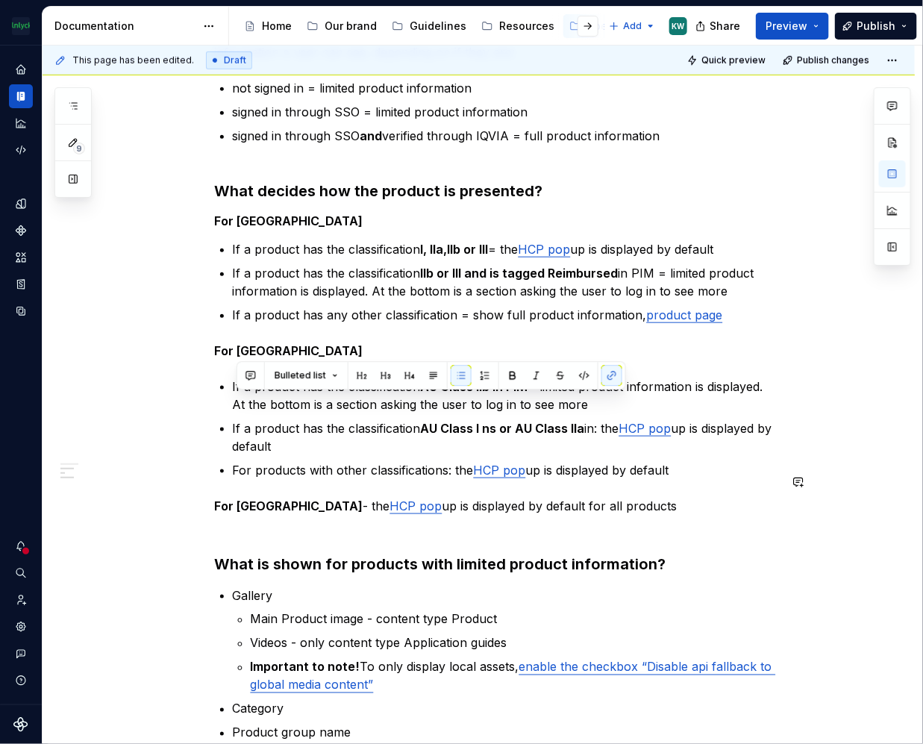
click at [713, 497] on p "For New Zeeland - the HCP pop up is displayed by default for all products" at bounding box center [497, 506] width 564 height 18
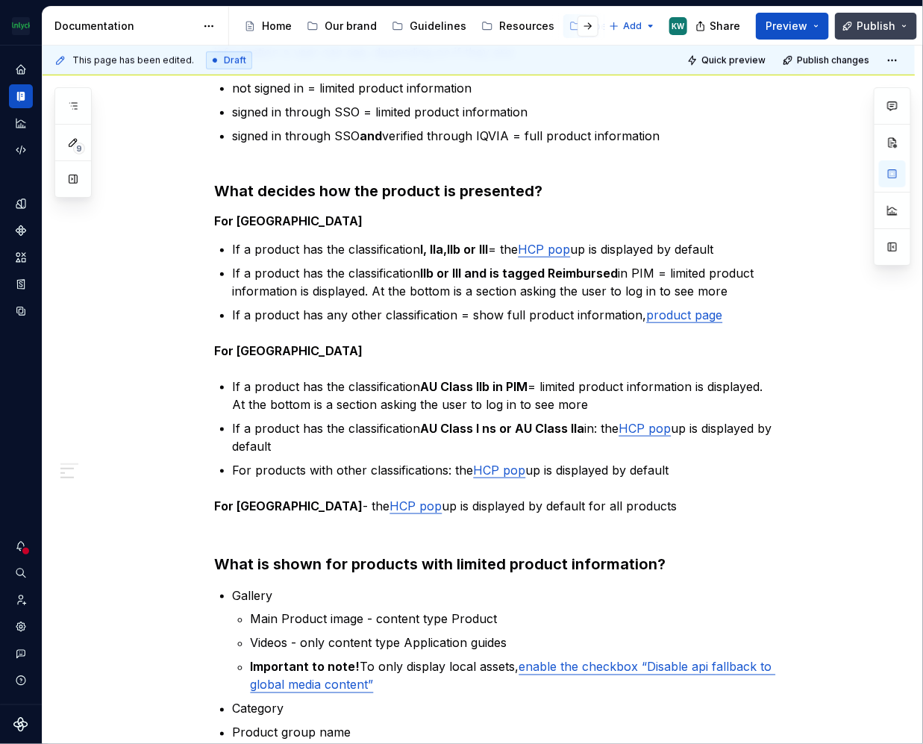
click at [870, 28] on span "Publish" at bounding box center [875, 26] width 39 height 15
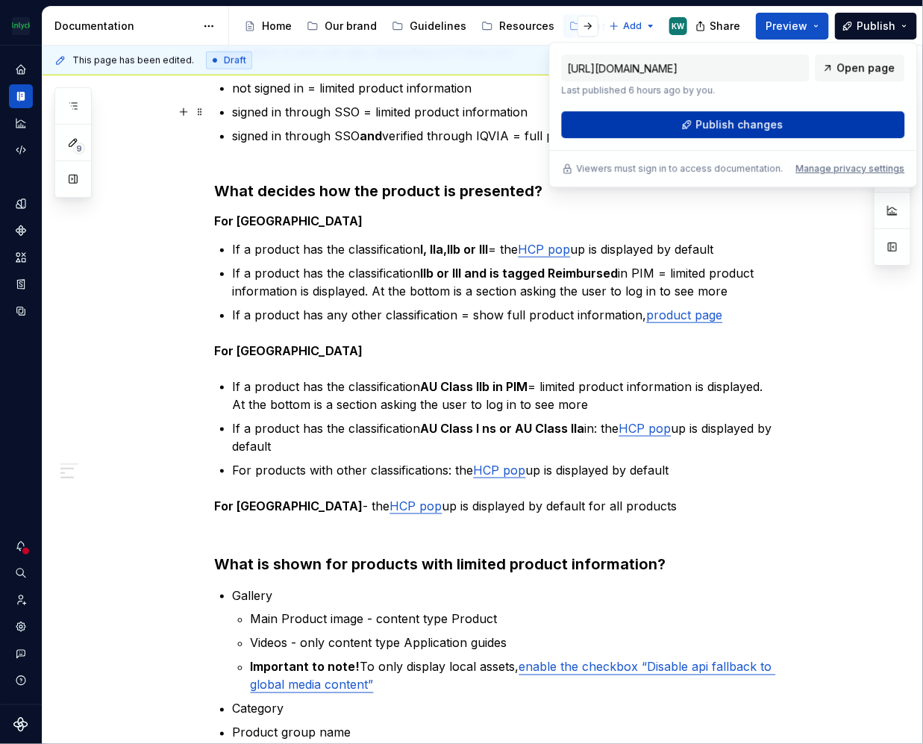
click at [787, 123] on button "Publish changes" at bounding box center [733, 124] width 343 height 27
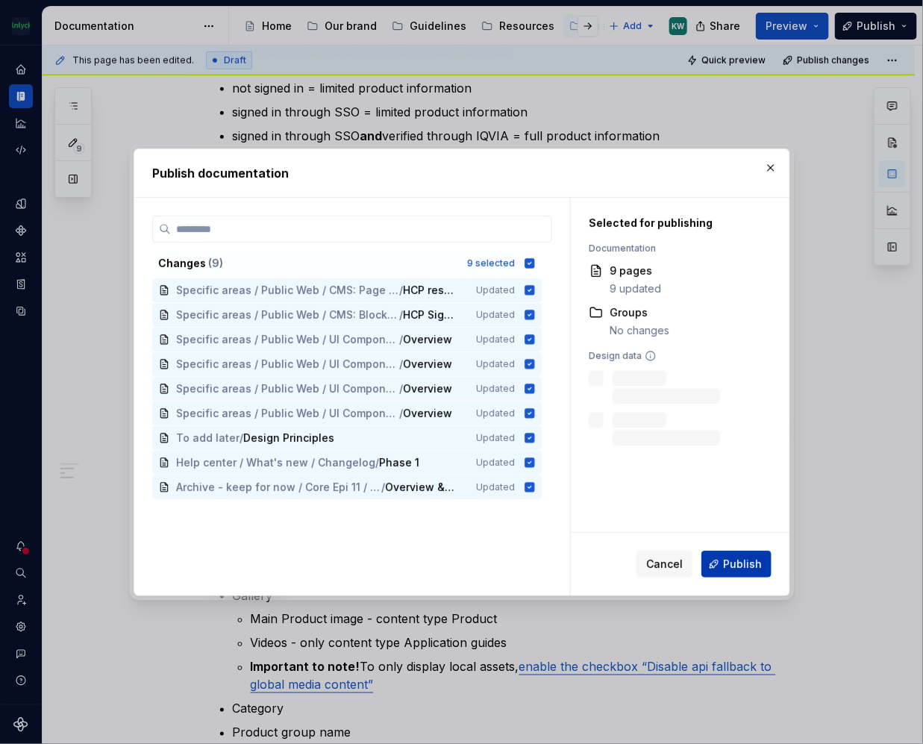
click at [730, 560] on span "Publish" at bounding box center [742, 564] width 39 height 15
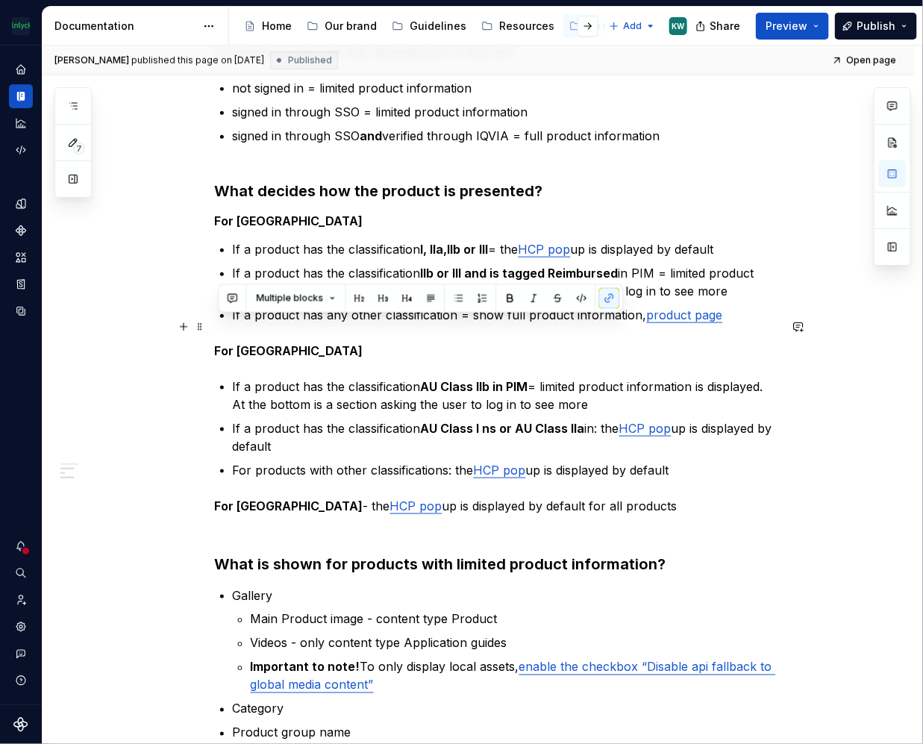
drag, startPoint x: 660, startPoint y: 480, endPoint x: 219, endPoint y: 322, distance: 469.1
copy div "For Australia If a product has the classification AU Class IIb in PIM = limited…"
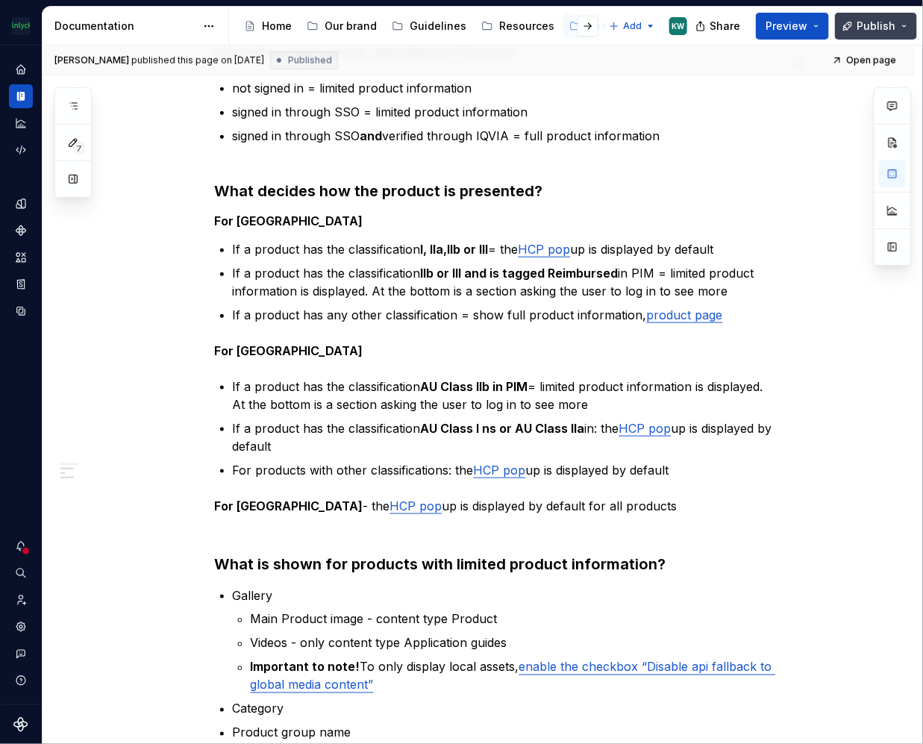
click at [861, 19] on span "Publish" at bounding box center [875, 26] width 39 height 15
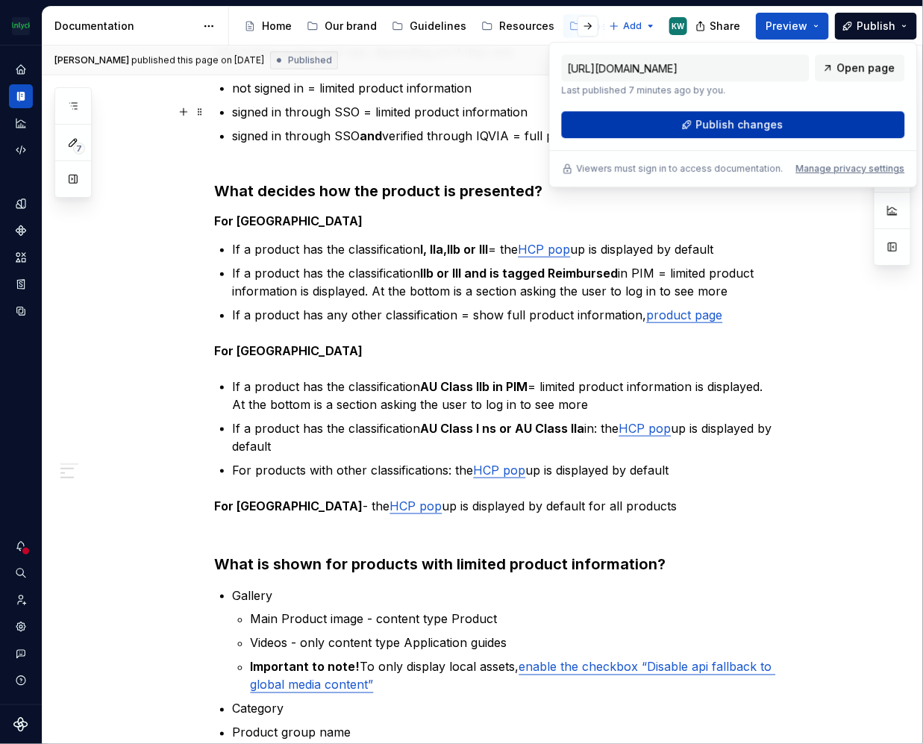
click at [832, 112] on button "Publish changes" at bounding box center [733, 124] width 343 height 27
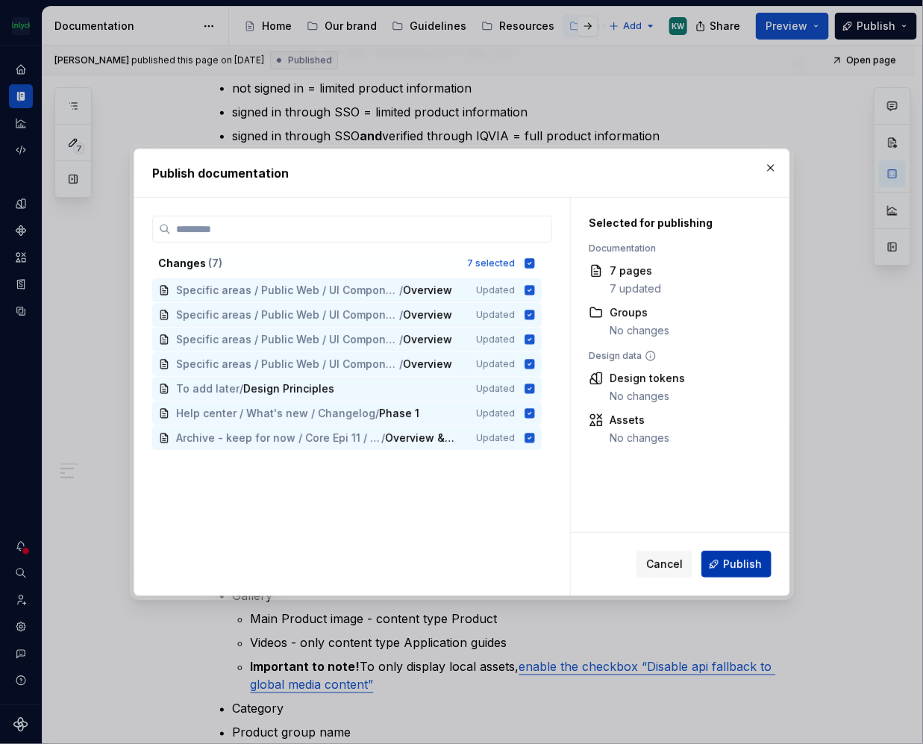
click at [735, 561] on span "Publish" at bounding box center [742, 564] width 39 height 15
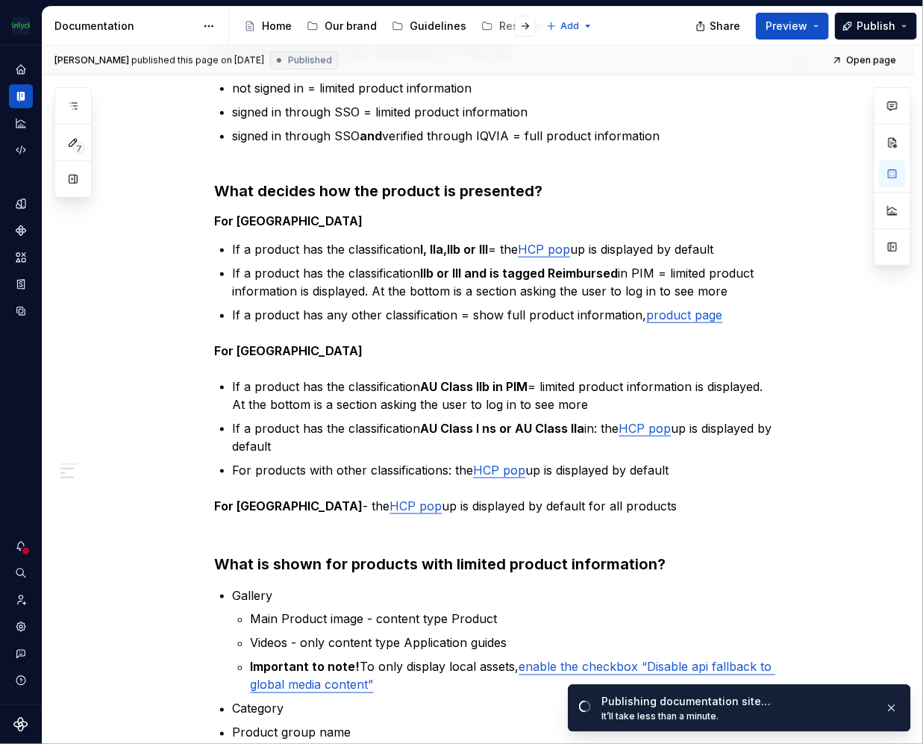
type textarea "*"
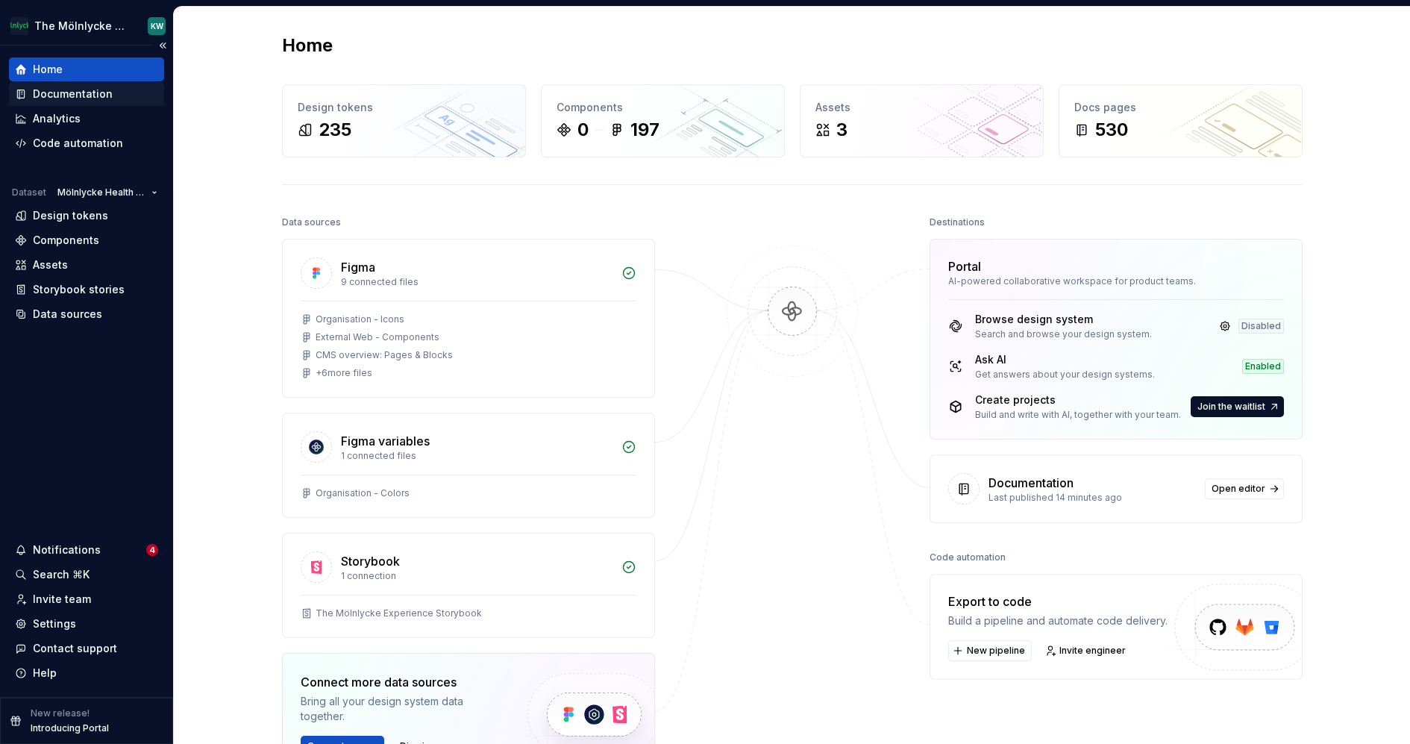
click at [84, 96] on div "Documentation" at bounding box center [73, 94] width 80 height 15
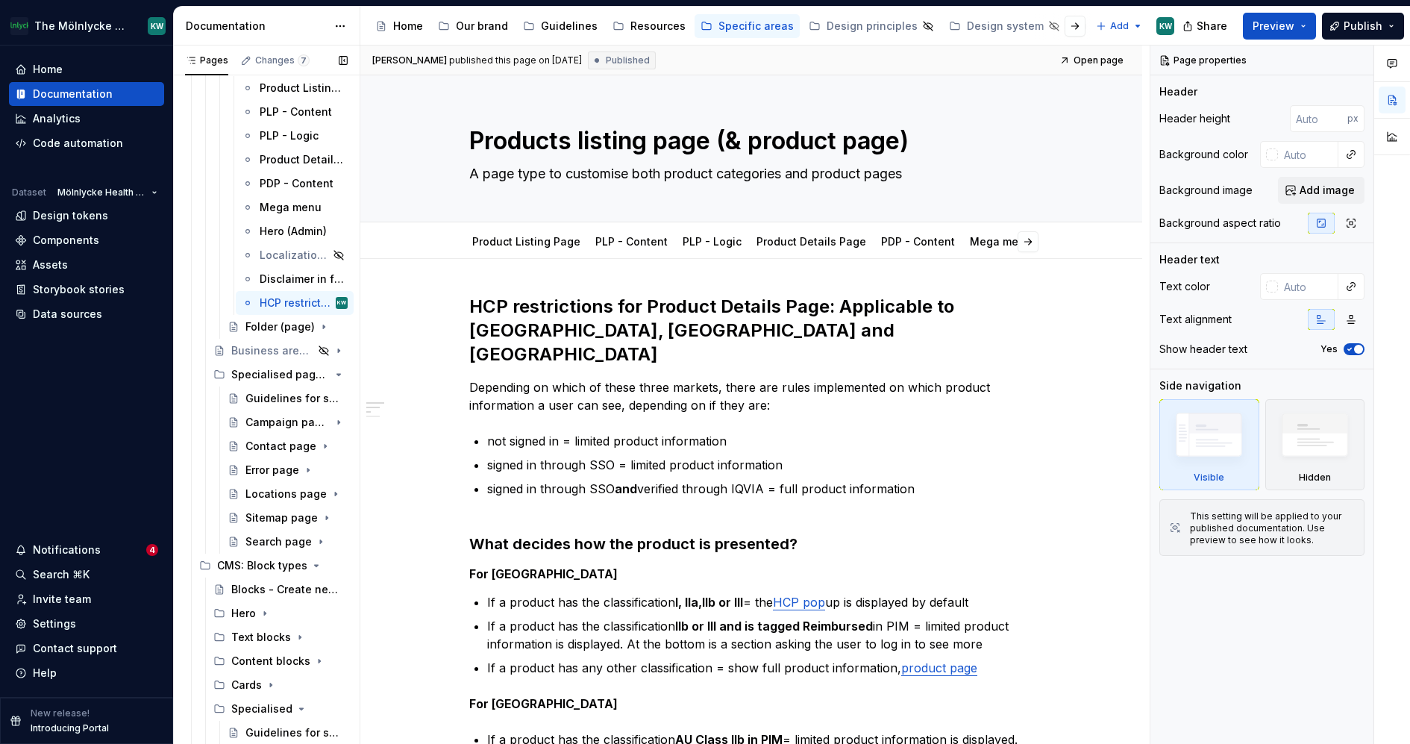
scroll to position [884, 0]
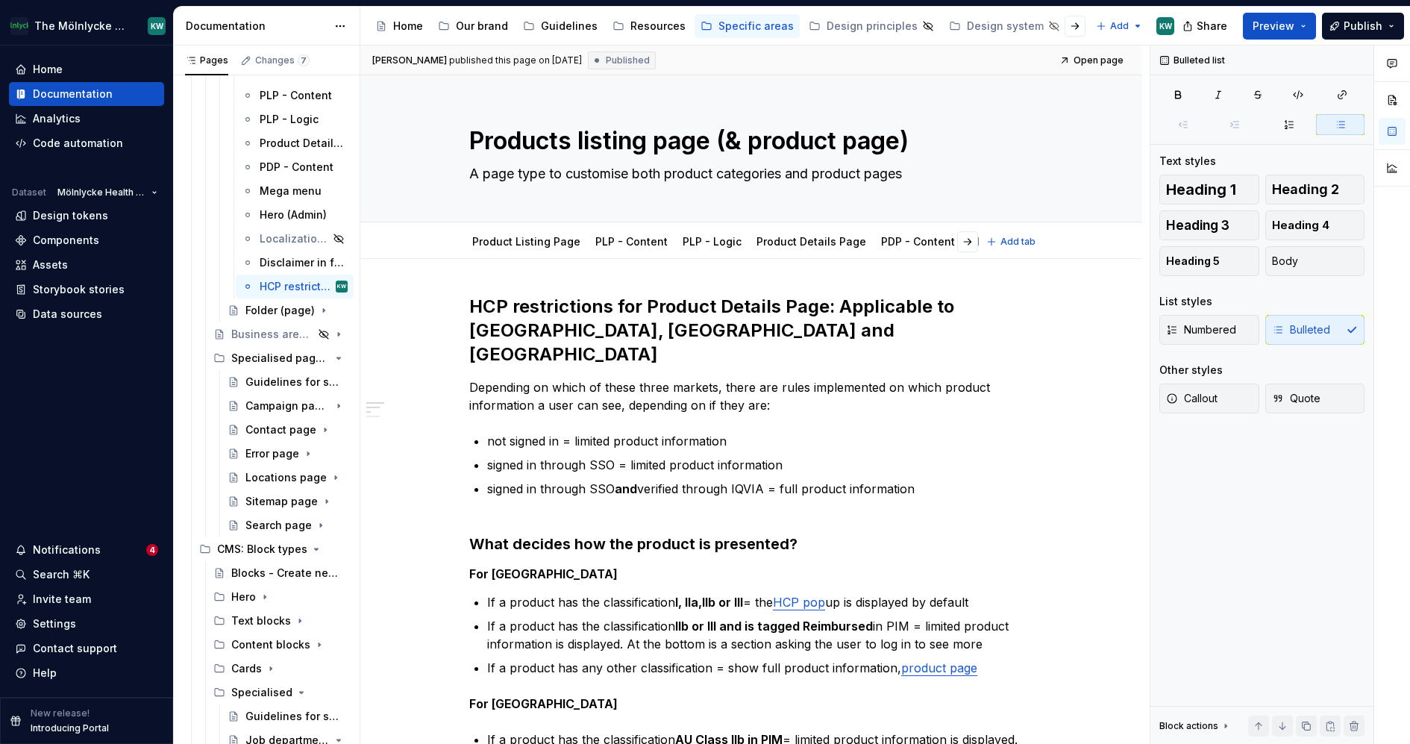
type textarea "*"
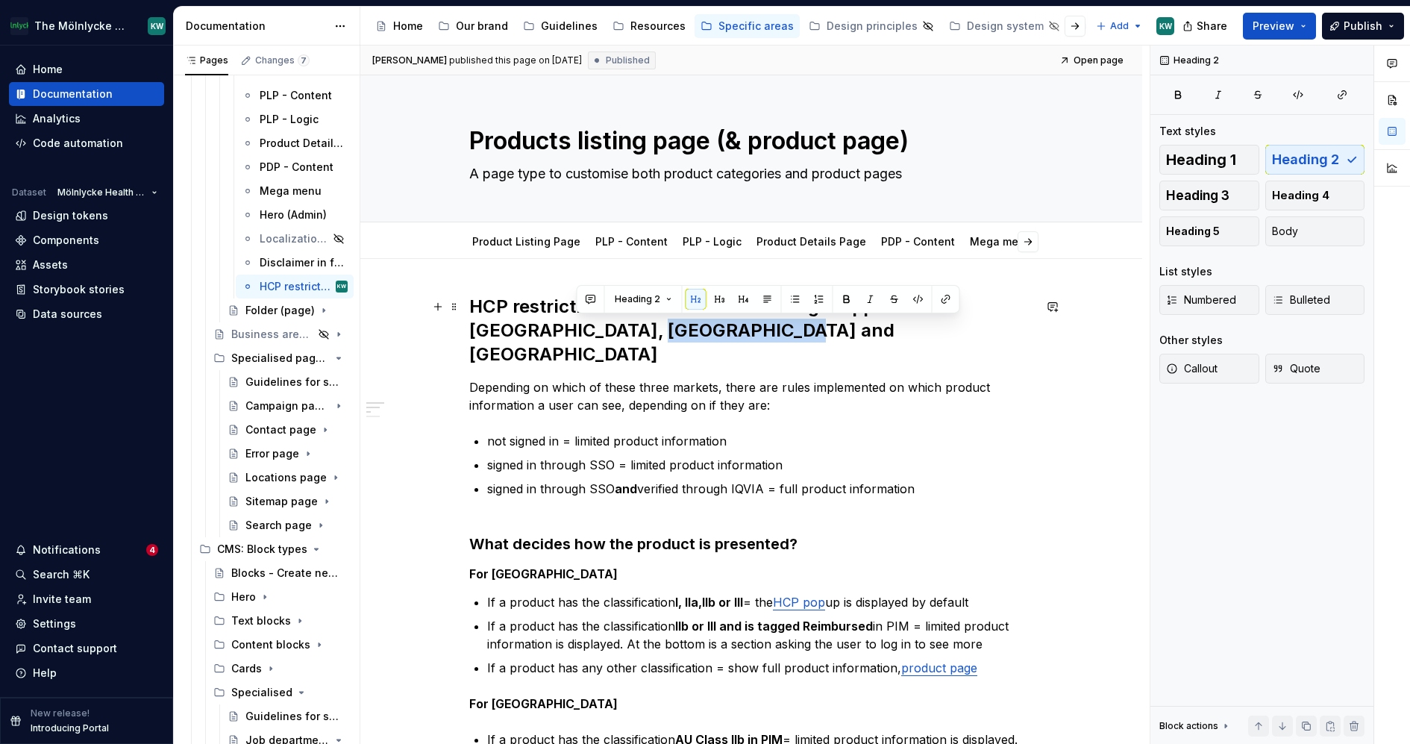
drag, startPoint x: 712, startPoint y: 332, endPoint x: 563, endPoint y: 328, distance: 149.3
click at [563, 328] on h2 "HCP restrictions for Product Details Page: Applicable to [GEOGRAPHIC_DATA], [GE…" at bounding box center [751, 331] width 564 height 72
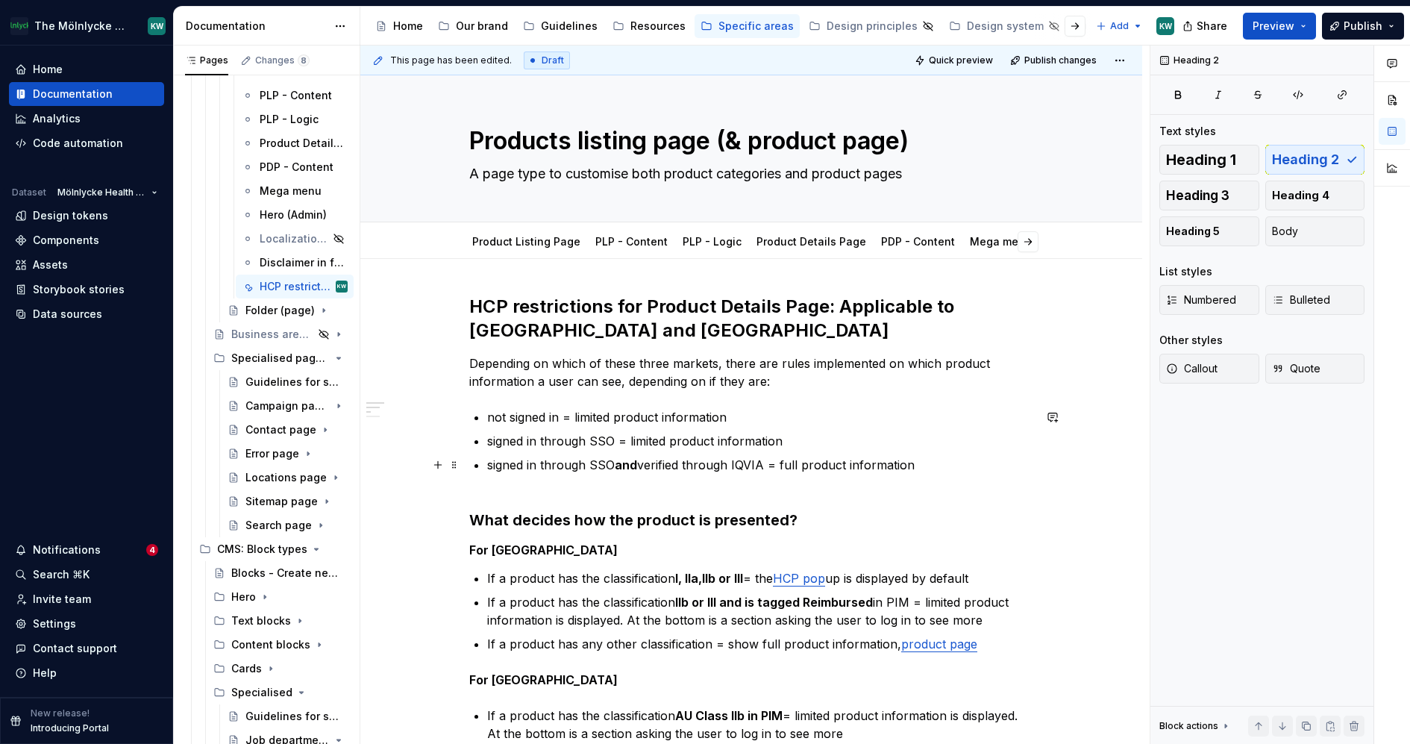
click at [786, 475] on p "signed in through SSO and verified through IQVIA = full product information" at bounding box center [760, 474] width 546 height 36
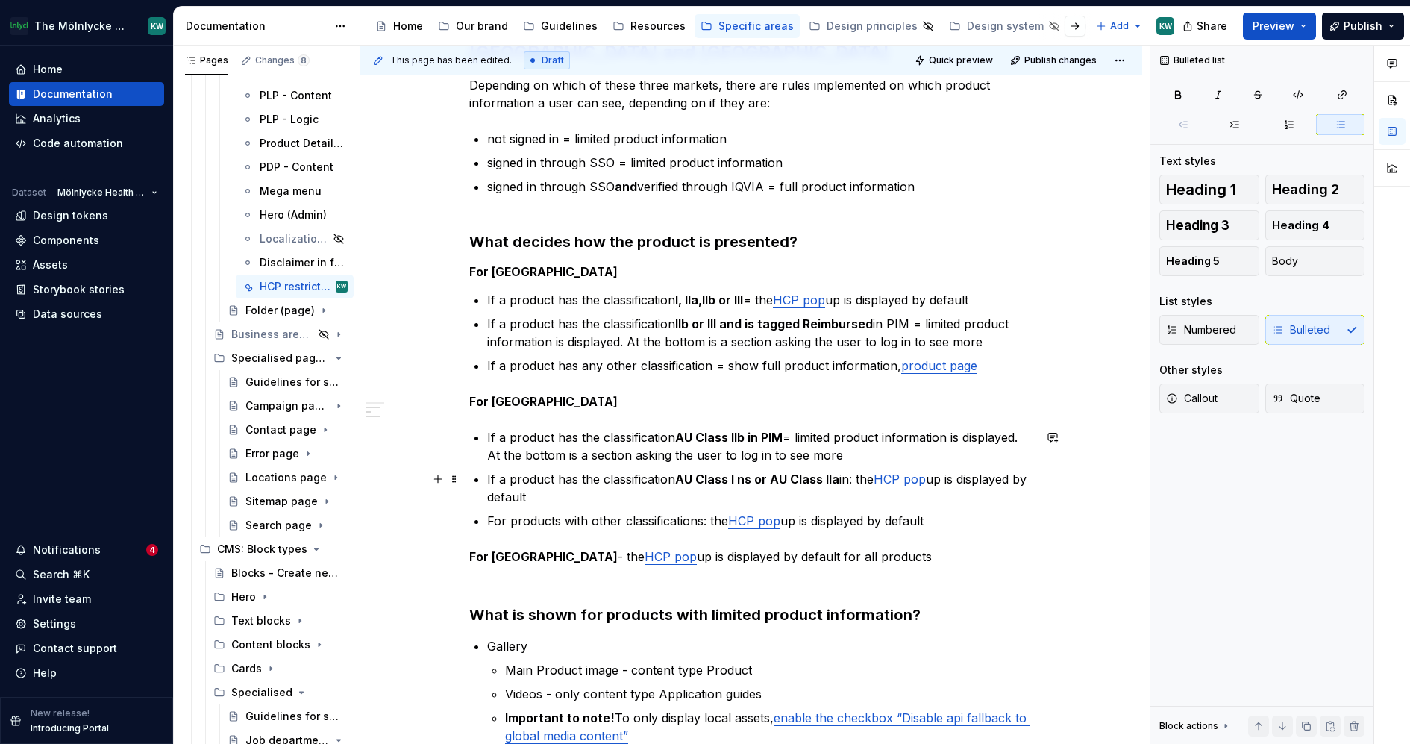
scroll to position [297, 0]
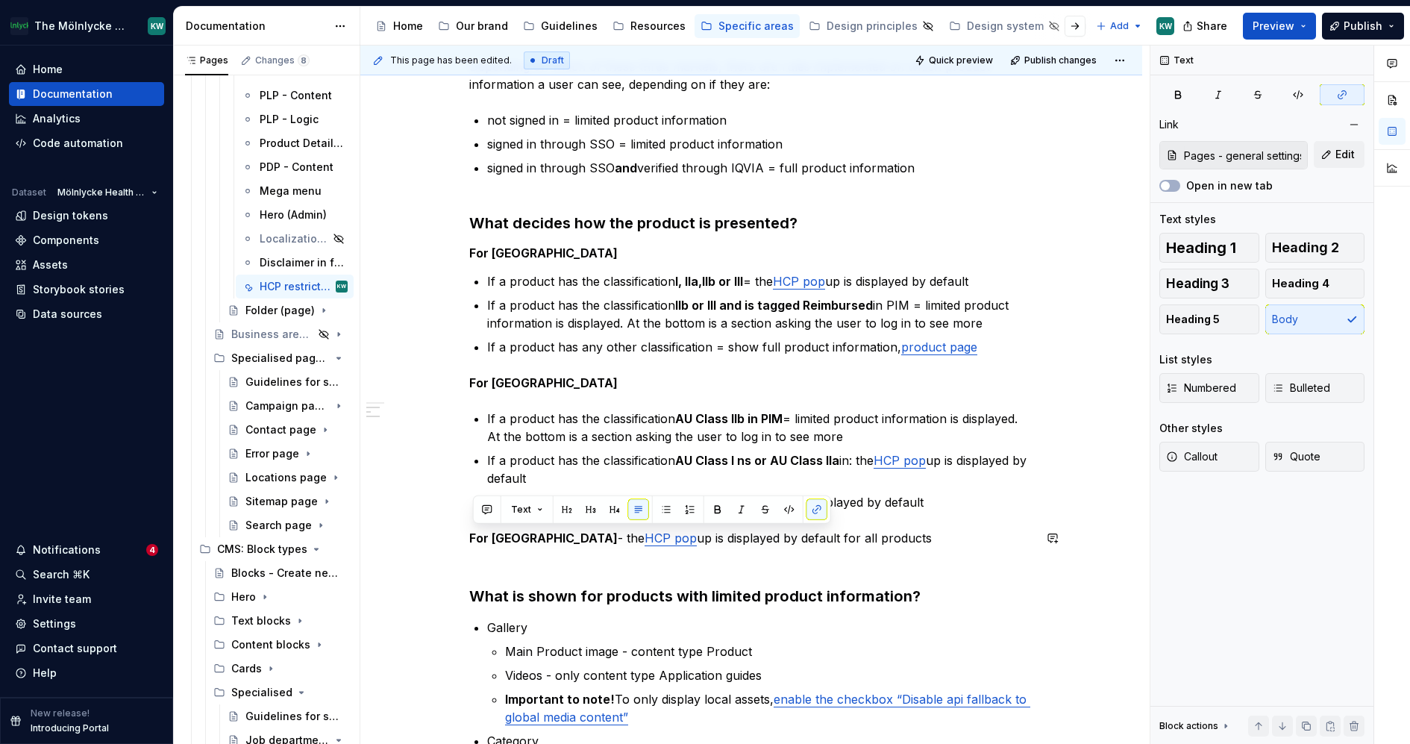
drag, startPoint x: 905, startPoint y: 542, endPoint x: 906, endPoint y: 524, distance: 17.9
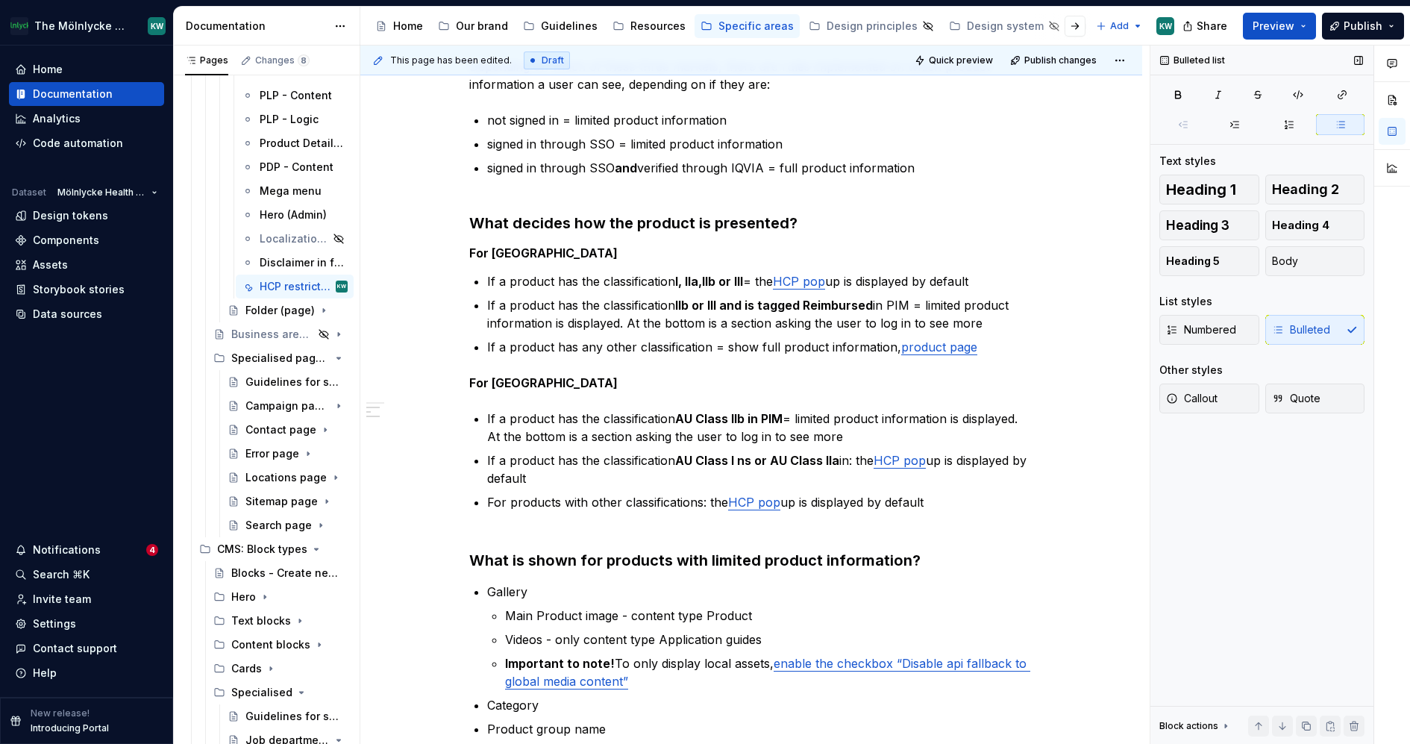
click at [1284, 622] on div "Bulleted list Text styles Heading 1 Heading 2 Heading 3 Heading 4 Heading 5 Bod…" at bounding box center [1261, 395] width 223 height 699
click at [1364, 16] on button "Publish" at bounding box center [1363, 26] width 82 height 27
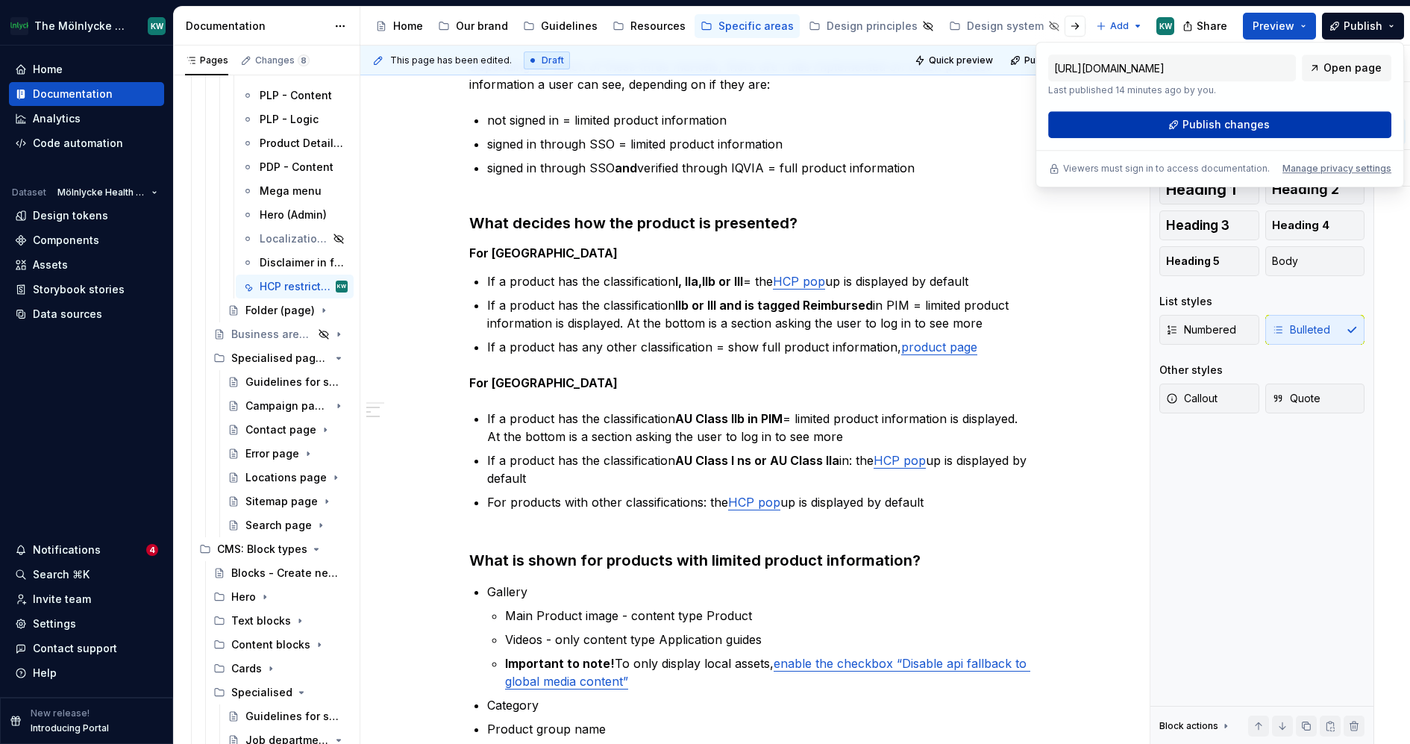
click at [1270, 118] on button "Publish changes" at bounding box center [1219, 124] width 343 height 27
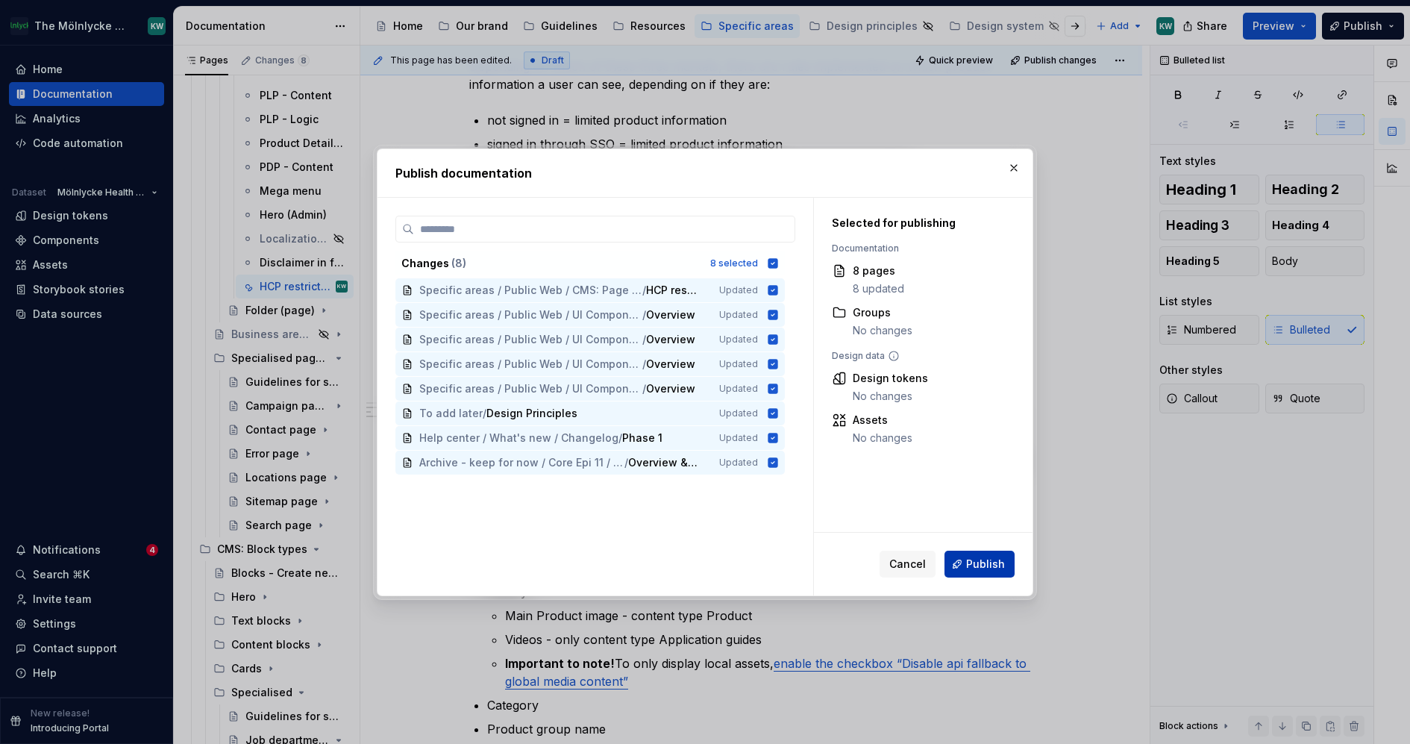
click at [991, 568] on span "Publish" at bounding box center [985, 564] width 39 height 15
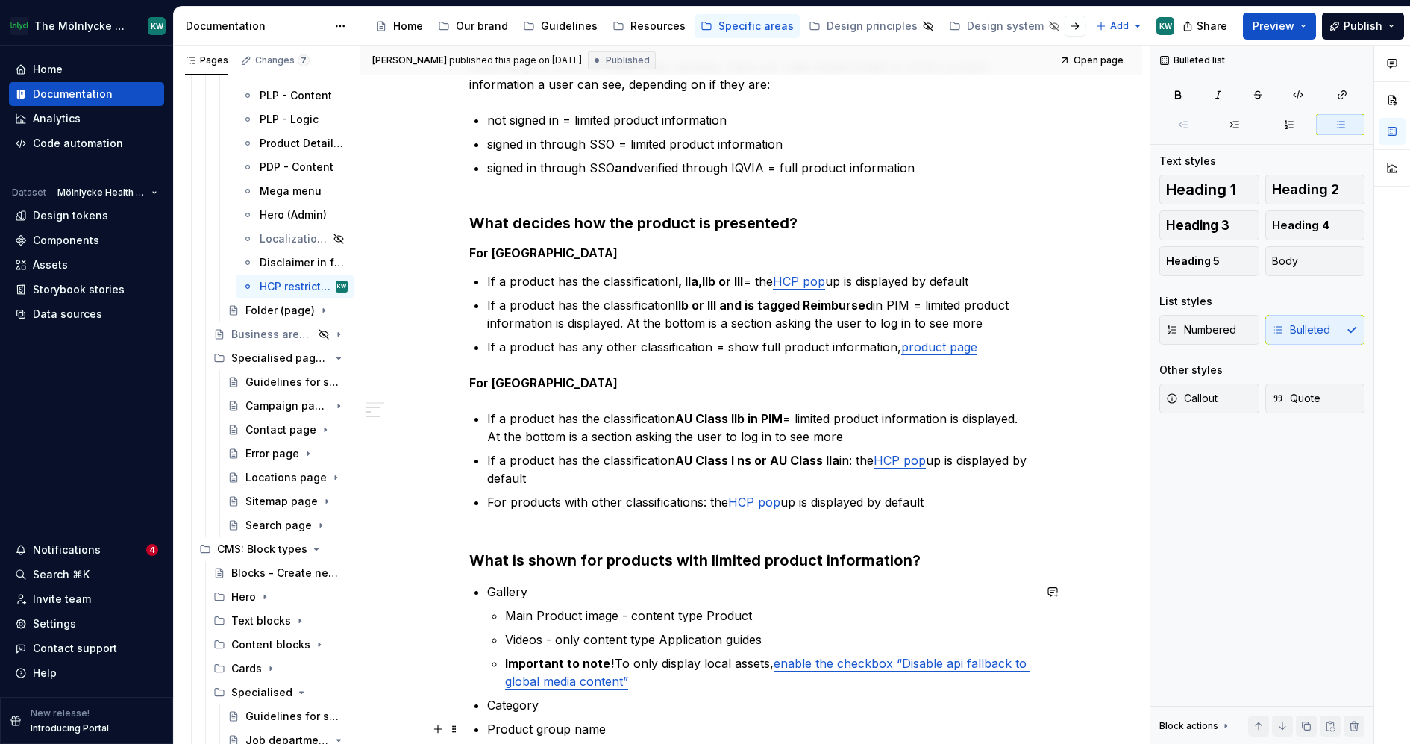
type textarea "*"
